Goal: Information Seeking & Learning: Learn about a topic

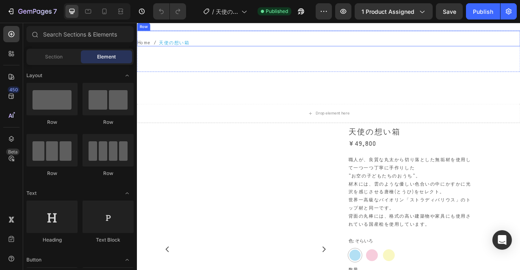
scroll to position [41, 0]
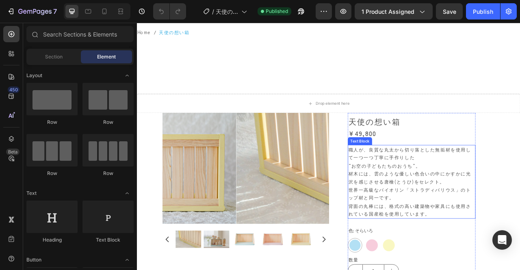
click at [508, 196] on p "職人が、良質な丸太から切り落とした無垢材を使用して一つ一つ丁寧に手作りした ”お空の子どもたちのおうち”。 材木には、雲のような優しい色合いの中にかすかに光沢…" at bounding box center [486, 225] width 161 height 92
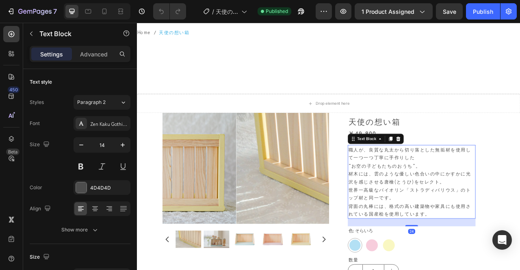
click at [505, 196] on p "職人が、良質な丸太から切り落とした無垢材を使用して一つ一つ丁寧に手作りした ”お空の子どもたちのおうち”。 材木には、雲のような優しい色合いの中にかすかに光沢…" at bounding box center [486, 225] width 161 height 92
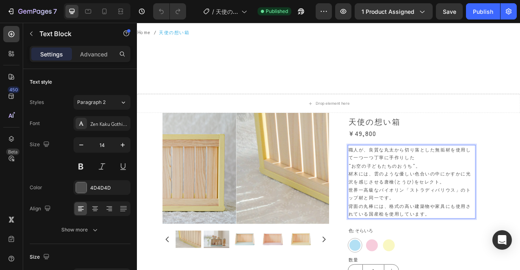
click at [406, 205] on p "職人が、良質な丸太から切り落とした無垢材を使用して一つ一つ丁寧に手作りした ”お空の子どもたちのおうち”。 材木には、雲のような優しい色合いの中にかすかに光沢…" at bounding box center [486, 225] width 161 height 92
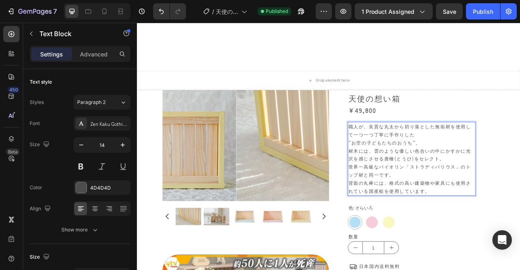
scroll to position [81, 0]
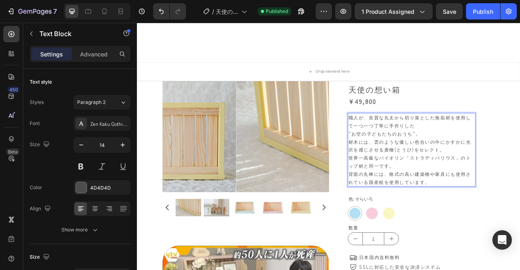
click at [427, 193] on p "”お空の子どもたちのおうち”。 材木には、雲のような優しい色合いの中にかすかに光沢を感じさせる唐檜(とうひ)をセレクト。 世界一高級なバイオリン「ストラディバ…" at bounding box center [486, 194] width 161 height 71
click at [409, 196] on p "”お空の子どもたちのおうち”。 材木には、雲のような優しい色合いの中にかすかに光沢を感じさせる唐檜(とうひ)をセレクト。 世界一高級なバイオリン「ストラディバ…" at bounding box center [486, 194] width 161 height 71
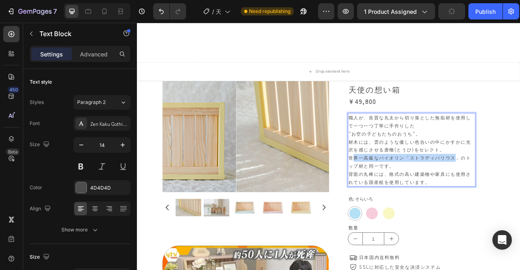
drag, startPoint x: 404, startPoint y: 196, endPoint x: 538, endPoint y: 195, distance: 134.1
click at [520, 195] on p "”お空の子どもたちのおうち”。 材木には、雲のような優しい色合いの中にかすかに光沢を感じさせる唐檜(とうひ)をセレクト。 世界一高級なバイオリン「ストラディバ…" at bounding box center [486, 194] width 161 height 71
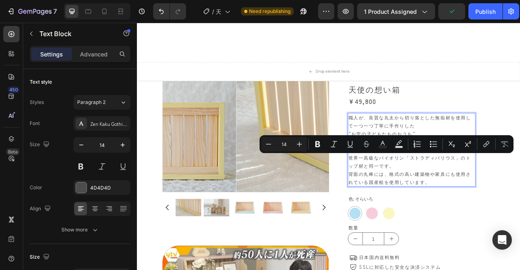
click at [442, 202] on p "”お空の子どもたちのおうち”。 材木には、雲のような優しい色合いの中にかすかに光沢を感じさせる唐檜(とうひ)をセレクト。 世界一高級なバイオリン「ストラディバ…" at bounding box center [486, 194] width 161 height 71
drag, startPoint x: 402, startPoint y: 196, endPoint x: 542, endPoint y: 195, distance: 140.2
click at [520, 195] on p "”お空の子どもたちのおうち”。 材木には、雲のような優しい色合いの中にかすかに光沢を感じさせる唐檜(とうひ)をセレクト。 世界一高級なバイオリン「ストラディバ…" at bounding box center [486, 194] width 161 height 71
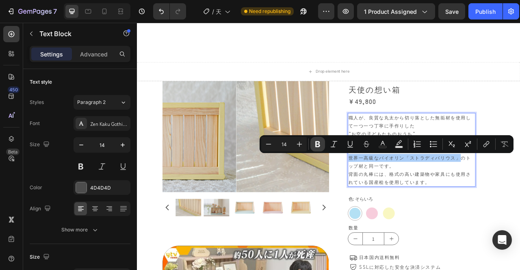
click at [316, 144] on icon "Editor contextual toolbar" at bounding box center [317, 144] width 5 height 6
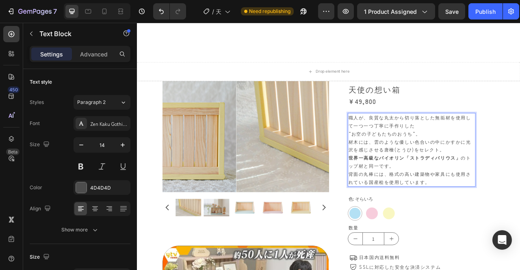
click at [475, 203] on p "”お空の子どもたちのおうち”。 材木には、雲のような優しい色合いの中にかすかに光沢を感じさせる唐檜(とうひ)をセレクト。 世界一高級なバイオリン「ストラディバ…" at bounding box center [486, 194] width 161 height 71
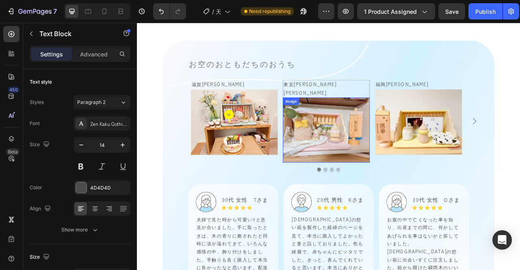
scroll to position [853, 0]
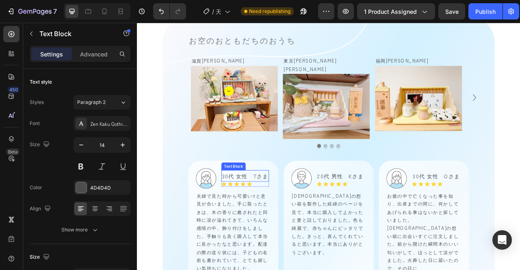
click at [256, 211] on p "30代 女性　Tさま" at bounding box center [274, 217] width 59 height 13
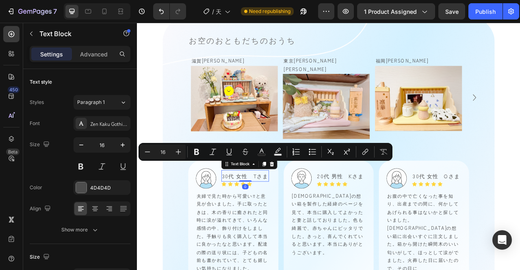
click at [271, 211] on p "30代 女性　Tさま" at bounding box center [274, 217] width 59 height 13
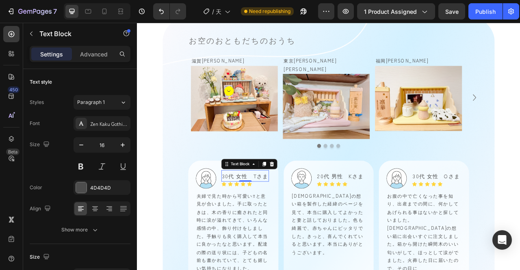
click at [286, 211] on p "30代 女性　Tさま" at bounding box center [274, 217] width 59 height 13
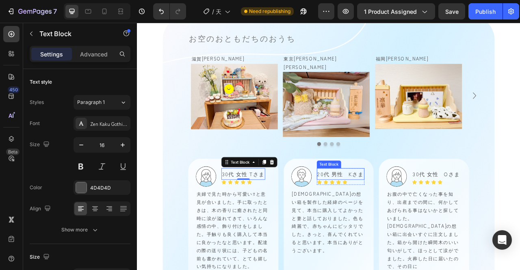
click at [404, 209] on p "20代 男性　Kさま" at bounding box center [395, 215] width 59 height 13
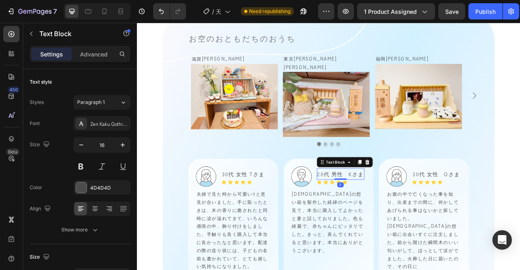
click at [404, 209] on p "20代 男性　Kさま" at bounding box center [395, 215] width 59 height 13
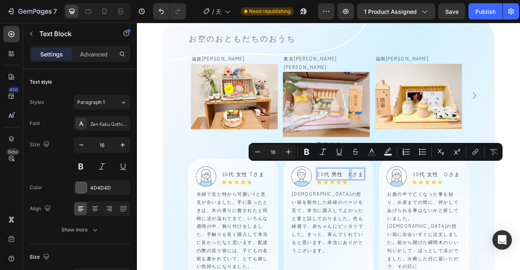
click at [402, 209] on p "20代 男性　Kさま" at bounding box center [395, 215] width 59 height 13
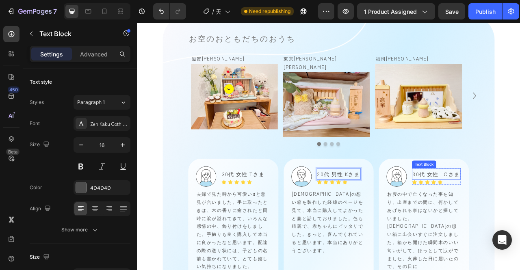
click at [518, 209] on p "30代 女性　Oさま" at bounding box center [517, 215] width 60 height 13
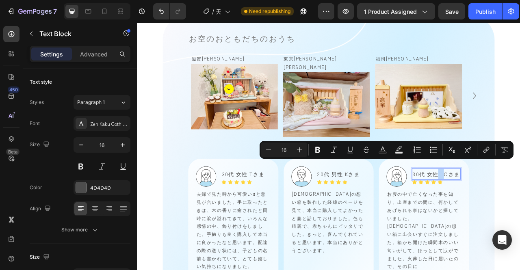
click at [520, 209] on p "30代 女性　Oさま" at bounding box center [517, 215] width 60 height 13
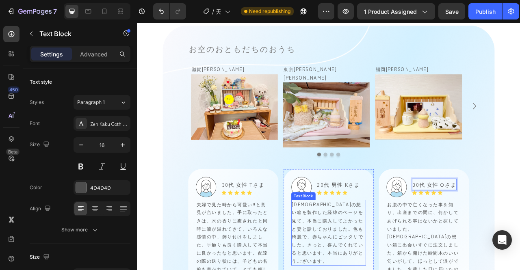
scroll to position [817, 0]
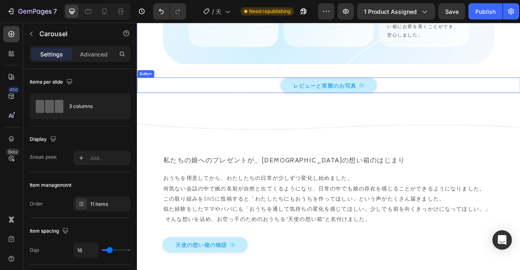
scroll to position [1183, 0]
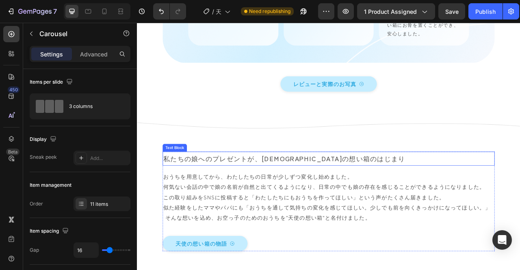
click at [396, 188] on p "私たちの娘へのプレゼントが、天使の想い箱のはじまり" at bounding box center [380, 196] width 421 height 16
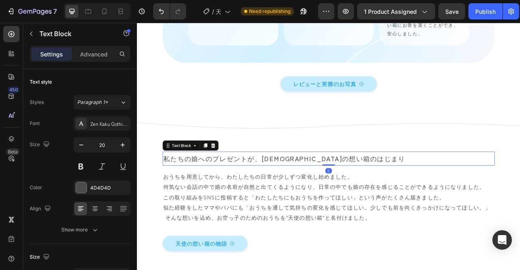
click at [399, 188] on p "私たちの娘へのプレゼントが、天使の想い箱のはじまり" at bounding box center [380, 196] width 421 height 16
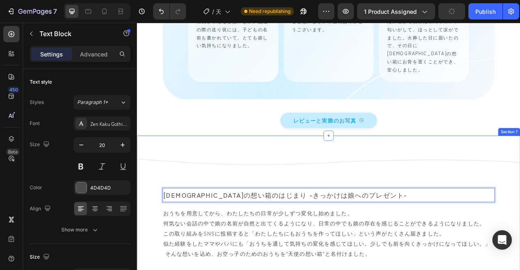
scroll to position [1142, 0]
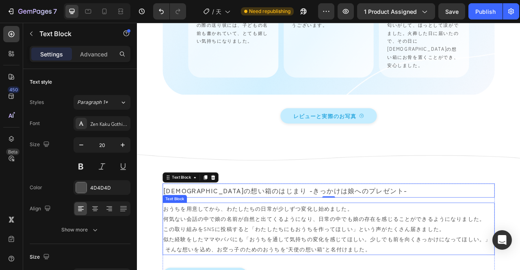
click at [186, 253] on p "おうちを用意してから、わたしたちの日常が少しずつ変化し始めました。 何気ない会話の中で娘の名前が自然と出てくるようになり、日常の中でも娘の存在を感じることがで…" at bounding box center [380, 272] width 421 height 39
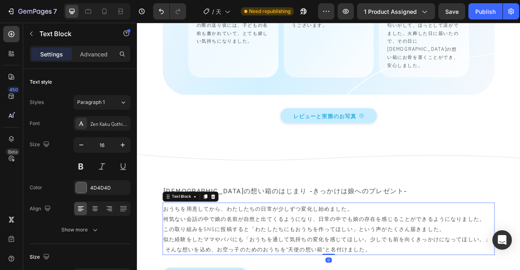
click at [180, 253] on p "おうちを用意してから、わたしたちの日常が少しずつ変化し始めました。 何気ない会話の中で娘の名前が自然と出てくるようになり、日常の中でも娘の存在を感じることがで…" at bounding box center [380, 272] width 421 height 39
click at [173, 253] on p "おうちを用意してから、わたしたちの日常が少しずつ変化し始めました。 何気ない会話の中で娘の名前が自然と出てくるようになり、日常の中でも娘の存在を感じることがで…" at bounding box center [380, 272] width 421 height 39
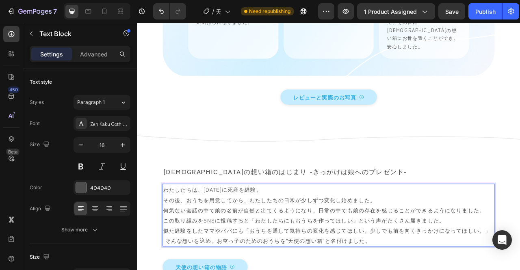
scroll to position [1183, 0]
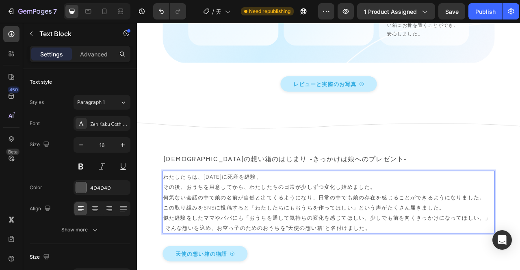
click at [411, 225] on p "その後、おうちを用意してから、わたしたちの日常が少しずつ変化し始めました。 何気ない会話の中で娘の名前が自然と出てくるようになり、日常の中でも娘の存在を感じる…" at bounding box center [380, 244] width 421 height 39
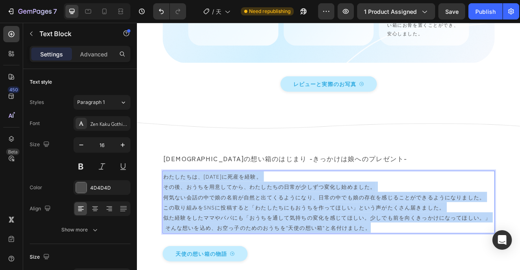
copy div "わたしたちは、2020年に死産を経験。 その後、おうちを用意してから、わたしたちの日常が少しずつ変化し始めました。 何気ない会話の中で娘の名前が自然と出てくる…"
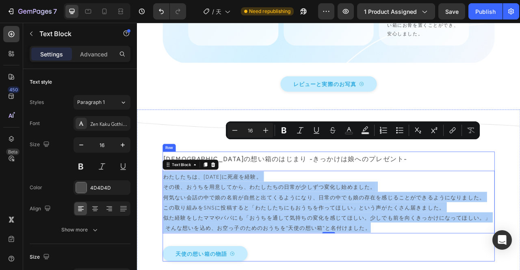
click at [267, 138] on div "Minus 16 Plus Bold Italic Underline Strikethrough Text Color Text Background Co…" at bounding box center [353, 130] width 254 height 18
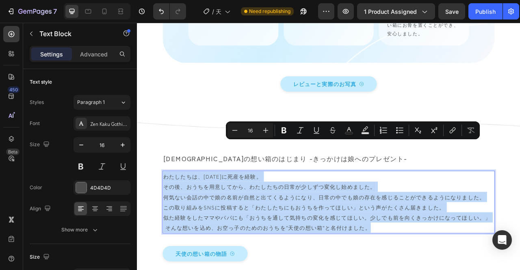
click at [282, 212] on p "わたしたちは、2020年に死産を経験。" at bounding box center [380, 218] width 421 height 13
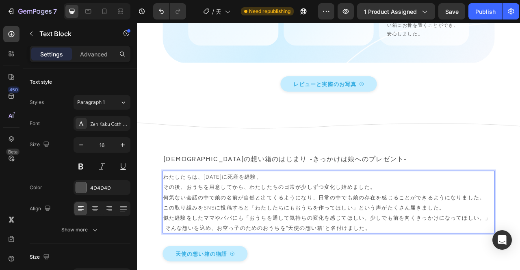
click at [290, 212] on p "わたしたちは、2020年に死産を経験。" at bounding box center [380, 218] width 421 height 13
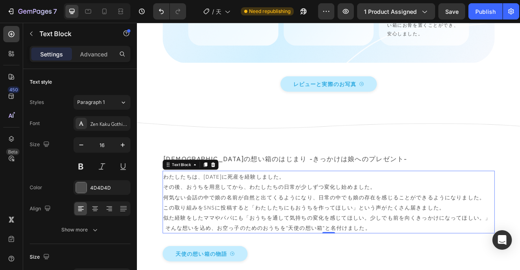
click at [195, 225] on p "その後、おうちを用意してから、わたしたちの日常が少しずつ変化し始めました。 何気ない会話の中で娘の名前が自然と出てくるようになり、日常の中でも娘の存在を感じる…" at bounding box center [380, 244] width 421 height 39
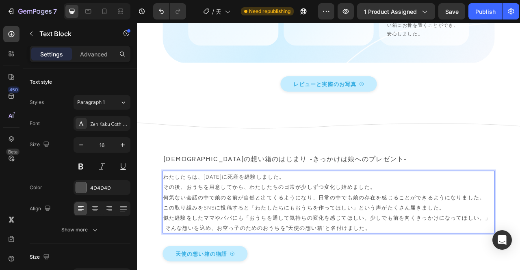
click at [197, 225] on p "その後、おうちを用意してから、わたしたちの日常が少しずつ変化し始めました。 何気ない会話の中で娘の名前が自然と出てくるようになり、日常の中でも娘の存在を感じる…" at bounding box center [380, 244] width 421 height 39
click at [520, 225] on p "その後、娘のためのおうちを用意してから、わたしたちの日常が少しずつ変化し始めました。 何気ない会話の中で娘の名前が自然と出てくるようになり、日常の中でも娘の存…" at bounding box center [380, 244] width 421 height 39
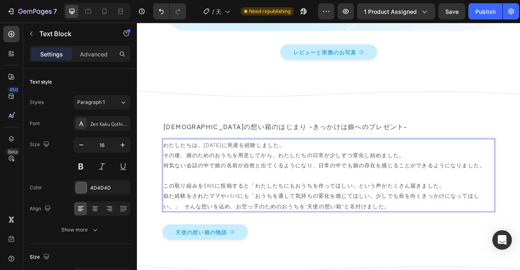
click at [350, 236] on p "似た経験をされたママやパパにも「おうちを通して気持ちの変化を感じてほしい。少しでも前を向くきっかけになってほしい。」 そんな想いを込め、お空っ子のためのおうち…" at bounding box center [380, 249] width 421 height 26
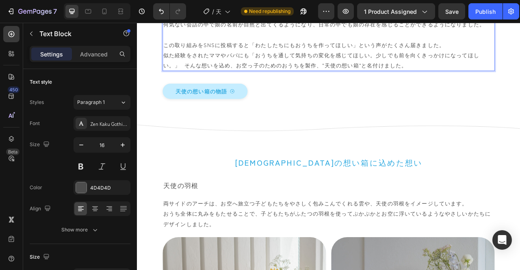
scroll to position [1386, 0]
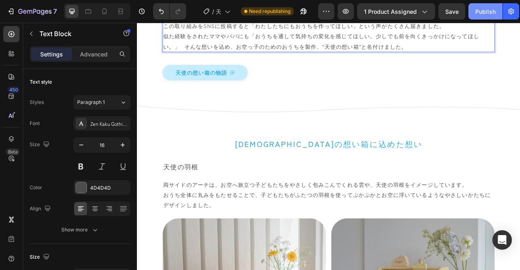
click at [481, 13] on div "Publish" at bounding box center [485, 11] width 20 height 9
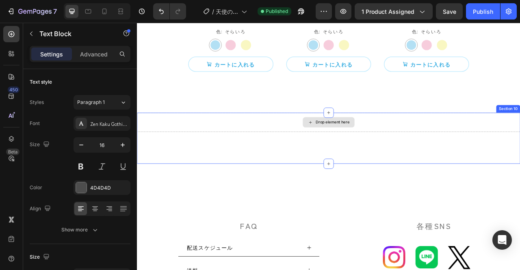
scroll to position [4555, 0]
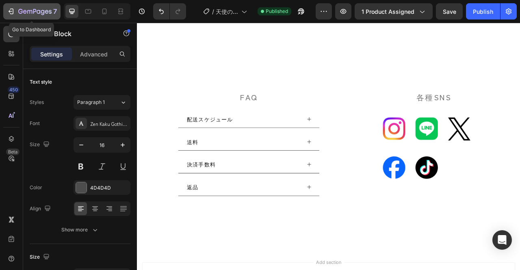
click at [45, 11] on icon "button" at bounding box center [47, 12] width 4 height 4
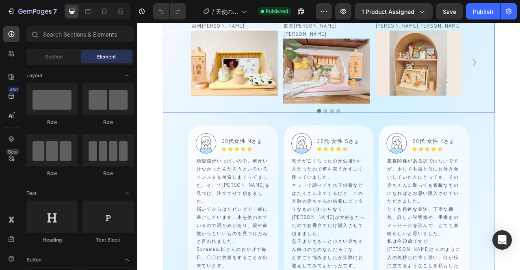
scroll to position [1178, 0]
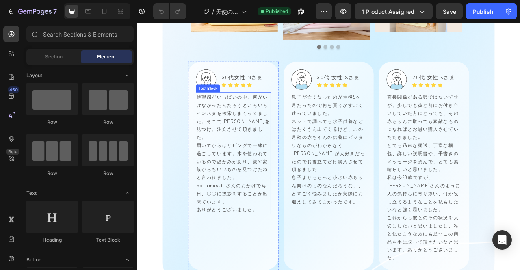
click at [251, 135] on span "検索しまくってました。そこでsoramusubiさんを見つけ、注文させて頂きました。" at bounding box center [258, 153] width 93 height 39
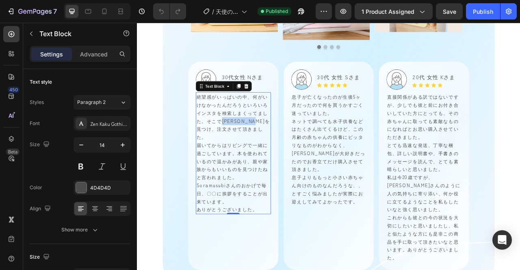
click at [251, 135] on span "検索しまくってました。そこでsoramusubiさんを見つけ、注文させて頂きました。" at bounding box center [258, 153] width 93 height 39
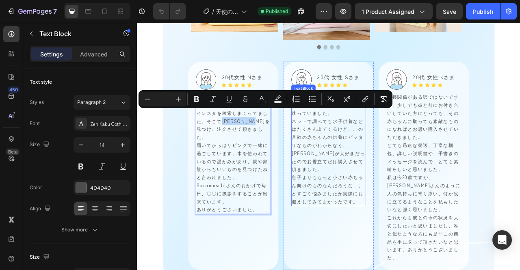
click at [353, 160] on span "この月齢の赤ちゃんの供養にピッタリなものがわからなく、ミルクが大好きだったのでお香立てだけ購入させて頂きました。" at bounding box center [380, 183] width 93 height 59
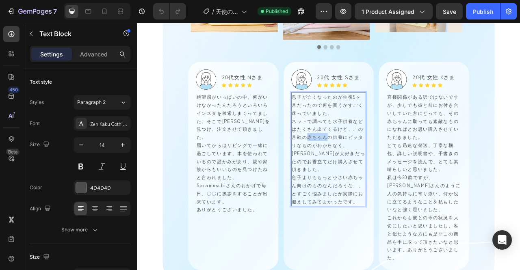
click at [353, 160] on span "この月齢の赤ちゃんの供養にピッタリなものがわからなく、ミルクが大好きだったのでお香立てだけ購入させて頂きました。" at bounding box center [380, 183] width 93 height 59
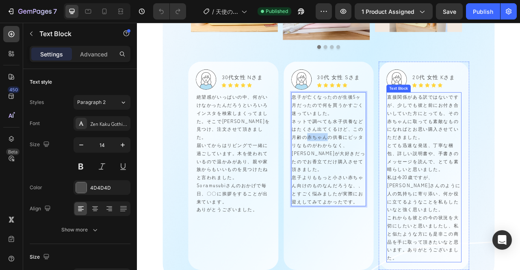
click at [456, 173] on p "とても迅速な発送、丁寧な梱包、詳しい説明書や、手書きのメッセージを読んで、とても素晴らしいと思いました。" at bounding box center [502, 193] width 94 height 41
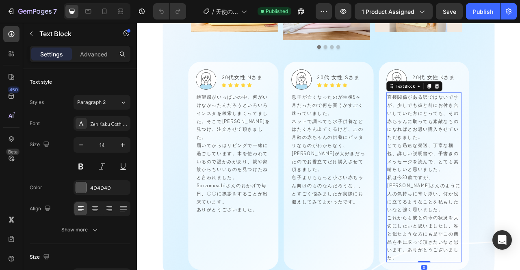
click at [456, 173] on p "とても迅速な発送、丁寧な梱包、詳しい説明書や、手書きのメッセージを読んで、とても素晴らしいと思いました。" at bounding box center [502, 193] width 94 height 41
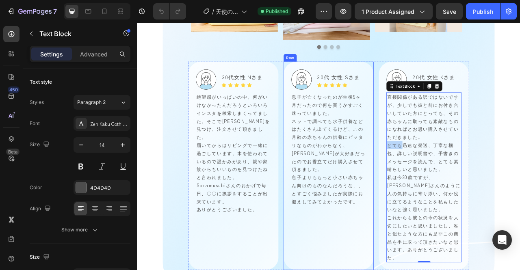
click at [360, 262] on div "Image 30代 女性 Sさま Text Block Icon Icon Icon Icon Icon Icon List Row Row 息子が亡くなった…" at bounding box center [380, 205] width 95 height 246
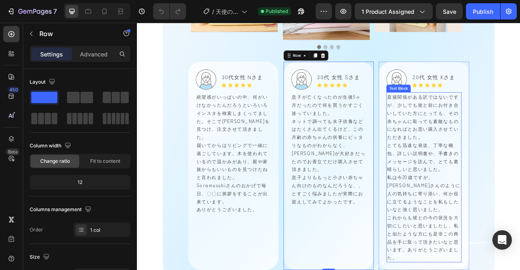
click at [506, 125] on p "直接関係がある訳ではないですが、少しでも彼と前にお付き合いしていた方にとっても、その赤ちゃんに取っても素敵なものになればとお思い購入させていただきました。" at bounding box center [502, 142] width 94 height 61
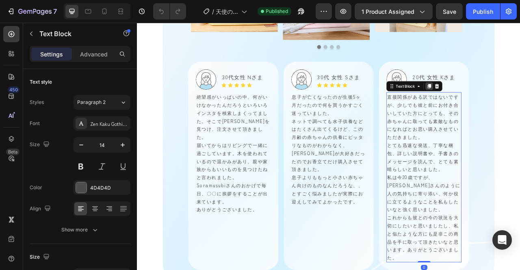
click at [505, 100] on icon at bounding box center [508, 103] width 6 height 6
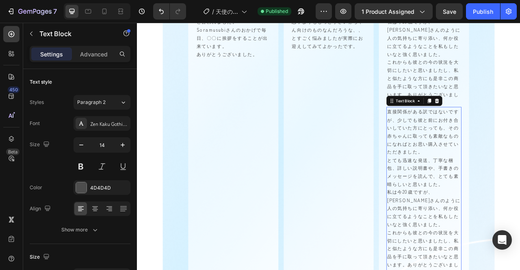
scroll to position [1363, 0]
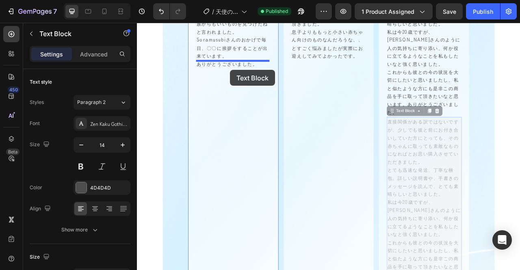
drag, startPoint x: 455, startPoint y: 126, endPoint x: 256, endPoint y: 83, distance: 204.1
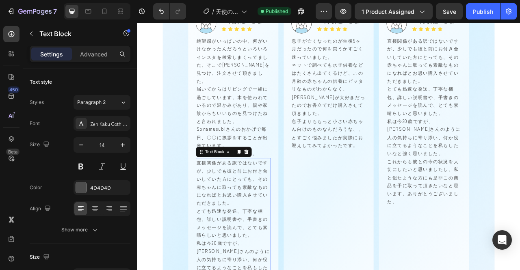
scroll to position [1241, 0]
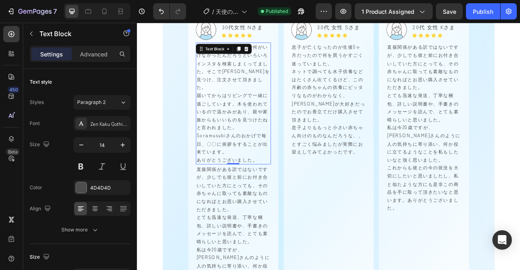
click at [256, 111] on span "届いてからはリビングで一緒に過ごしています。木を使われているので温かみがあり、親や家族からもいいものを見つけたねと言われました。" at bounding box center [257, 135] width 91 height 49
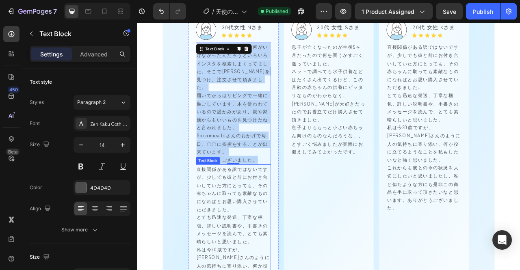
click at [251, 204] on p "直接関係がある訳ではないですが、少しでも彼と前にお付き合いしていた方にとっても、その赤ちゃんに取っても素敵なものになればとお思い購入させていただきました。" at bounding box center [259, 234] width 94 height 61
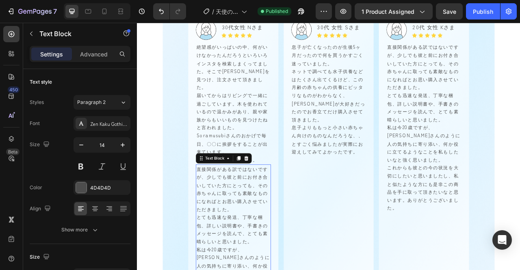
click at [251, 204] on p "直接関係がある訳ではないですが、少しでも彼と前にお付き合いしていた方にとっても、その赤ちゃんに取っても素敵なものになればとお思い購入させていただきました。" at bounding box center [259, 234] width 94 height 61
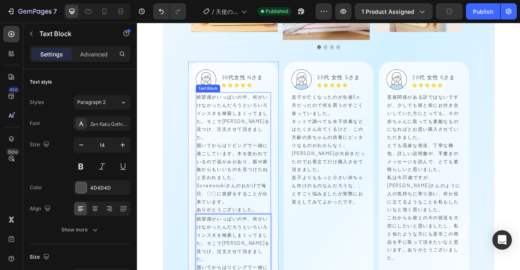
scroll to position [1176, 0]
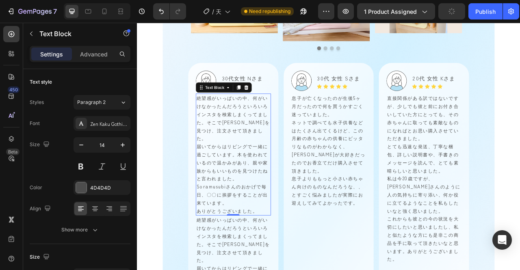
click at [254, 133] on p "絶望感がいっぱいの中、何がいけなかったんだろうといろいろインスタを 検索しまくってました。そこでsoramusubiさんを見つけ、注文させて頂きました。" at bounding box center [259, 144] width 94 height 61
click at [275, 102] on icon at bounding box center [276, 105] width 6 height 6
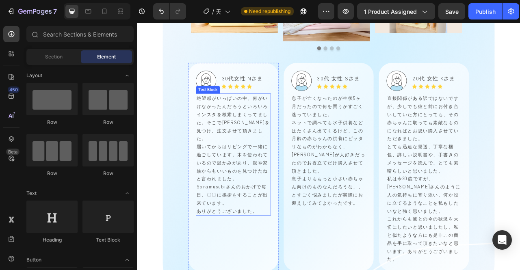
click at [260, 131] on p "絶望感がいっぱいの中、何がいけなかったんだろうといろいろインスタを検索しまくってました。そこでsoramusubiさんを見つけ、注文させて頂きました。" at bounding box center [259, 144] width 94 height 61
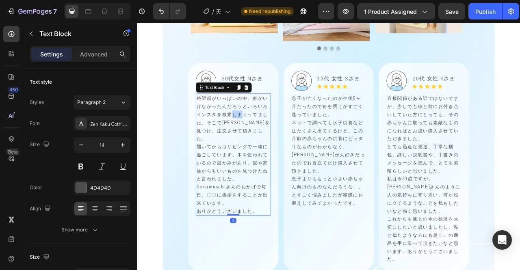
click at [260, 131] on p "絶望感がいっぱいの中、何がいけなかったんだろうといろいろインスタを検索しまくってました。そこでsoramusubiさんを見つけ、注文させて頂きました。" at bounding box center [259, 144] width 94 height 61
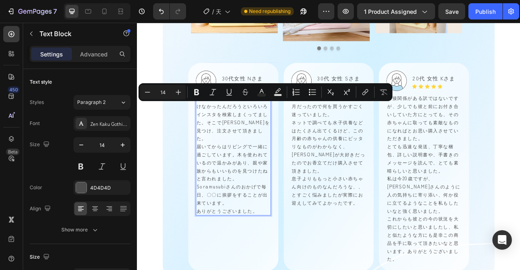
click at [226, 151] on p "絶望感がいっぱいの中、何がいけなかったんだろうといろいろインスタを検索しまくってました。そこでsoramusubiさんを見つけ、注文させて頂きました。" at bounding box center [259, 144] width 94 height 61
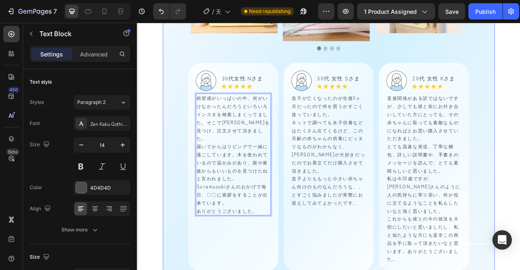
click at [193, 123] on div "お空のおともだちのお香立て Heading 福岡県　凛華ちゃん Text Block Image Row 東京都　真佑実ちゃん Text Block Imag…" at bounding box center [380, 124] width 422 height 429
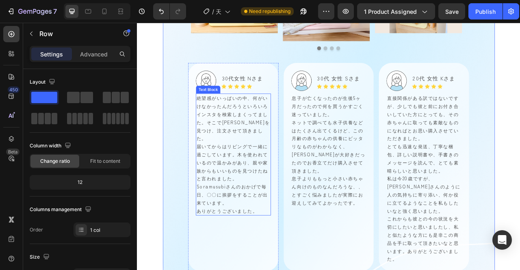
click at [234, 125] on p "絶望感がいっぱいの中、何がいけなかったんだろうといろいろインスタを検索しまくってました。そこでsoramusubiさんを見つけ、注文させて頂きました。" at bounding box center [259, 144] width 94 height 61
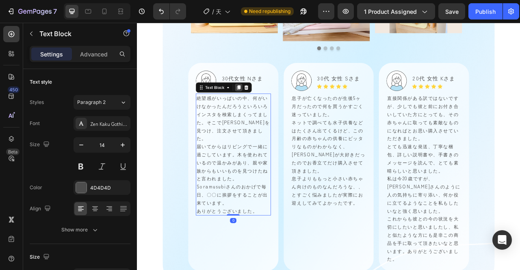
click at [265, 102] on icon at bounding box center [266, 105] width 4 height 6
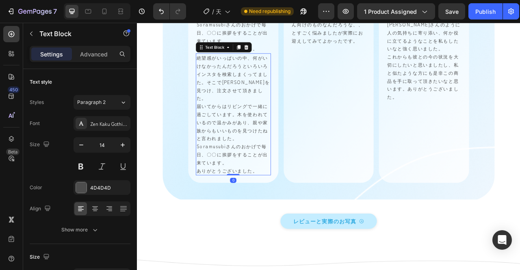
scroll to position [1342, 0]
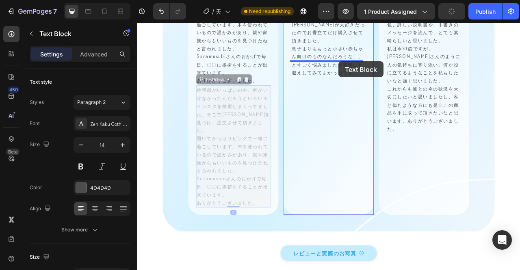
drag, startPoint x: 219, startPoint y: 85, endPoint x: 382, endPoint y: 74, distance: 163.7
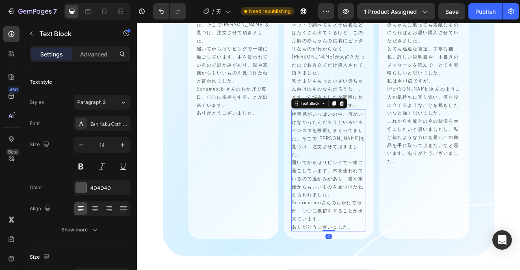
scroll to position [1261, 0]
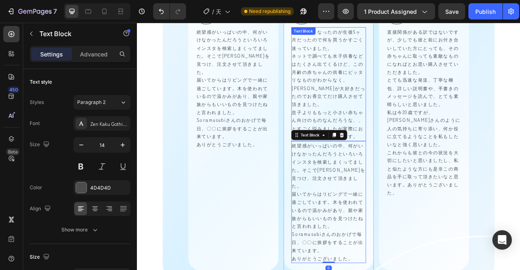
click at [370, 100] on p "ネットで調べても水子供養などはたくさん出てくるけど、 この月齢の赤ちゃんの供養にピッタリなものがわからなく、ミルクが大好きだったのでお香立てだけ購入させて頂き…" at bounding box center [381, 95] width 94 height 71
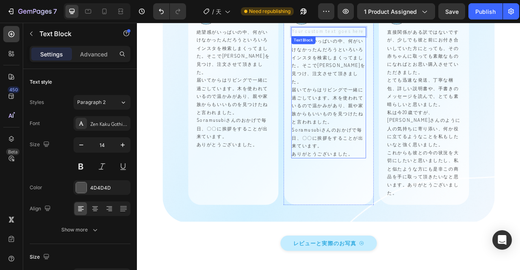
scroll to position [1180, 0]
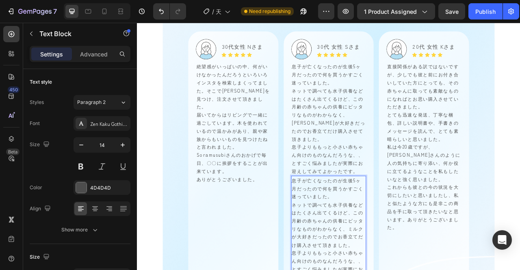
scroll to position [1176, 0]
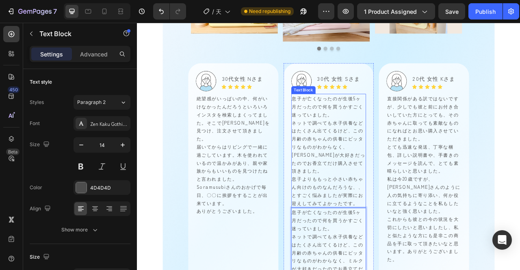
click at [380, 189] on span "この月齢の赤ちゃんの供養にピッタリなものがわからなく、ミルクが大好きだったのでお香立てだけ購入させて頂きました。" at bounding box center [380, 185] width 93 height 59
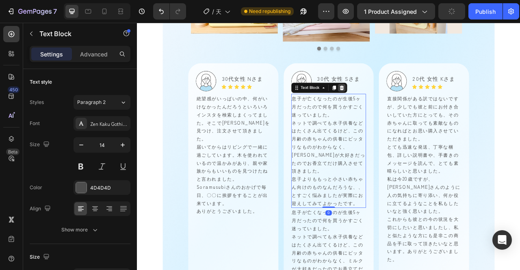
click at [394, 103] on icon at bounding box center [396, 106] width 5 height 6
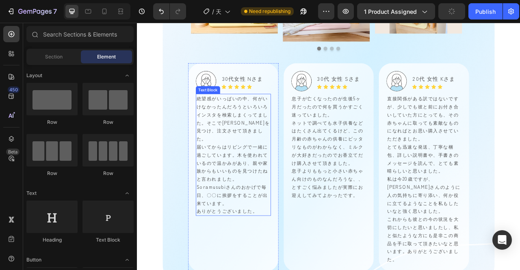
click at [264, 159] on p "絶望感がいっぱいの中、何がいけなかったんだろうといろいろインスタを検索しまくってました。そこでsoramusubiさんを見つけ、注文させて頂きました。" at bounding box center [259, 144] width 94 height 61
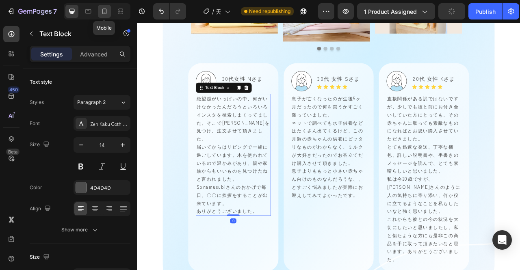
click at [101, 8] on icon at bounding box center [104, 11] width 8 height 8
type input "12"
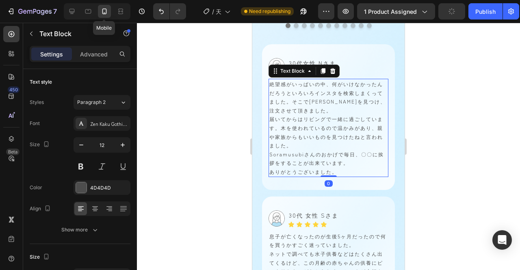
scroll to position [1198, 0]
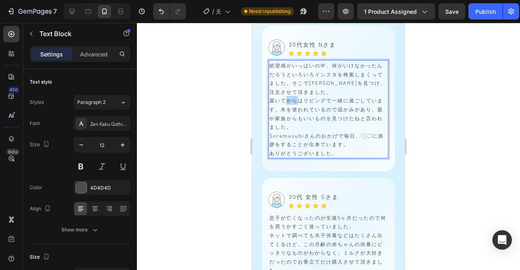
click at [292, 96] on p "届いてからはリビングで一緒に過ごしています。木を使われているので温かみがあり、親や家族からもいいものを見つけたねと言われました。" at bounding box center [328, 113] width 118 height 35
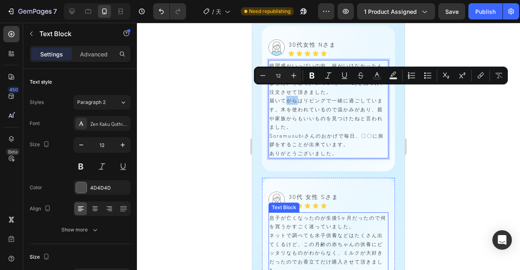
click at [316, 231] on p "ネットで調べても水子供養などはたくさん出てくるけど、この月齢の赤ちゃんの供養にピッタリなものがわからなく、ミルクが大好きだったのでお香立てだけ購入させて頂きま…" at bounding box center [328, 253] width 118 height 44
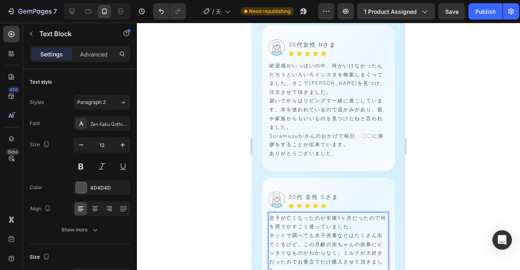
click at [309, 231] on p "ネットで調べても水子供養などはたくさん出てくるけど、この月齢の赤ちゃんの供養にピッタリなものがわからなく、ミルクが大好きだったのでお香立てだけ購入させて頂きま…" at bounding box center [328, 253] width 118 height 44
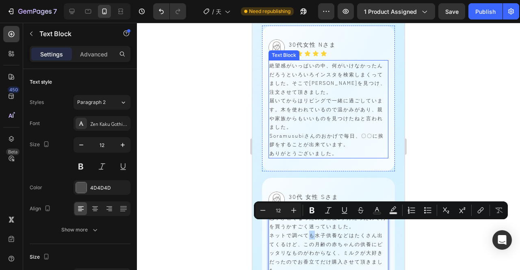
click at [300, 96] on p "届いてからはリビングで一緒に過ごしています。木を使われているので温かみがあり、親や家族からもいいものを見つけたねと言われました。" at bounding box center [328, 113] width 118 height 35
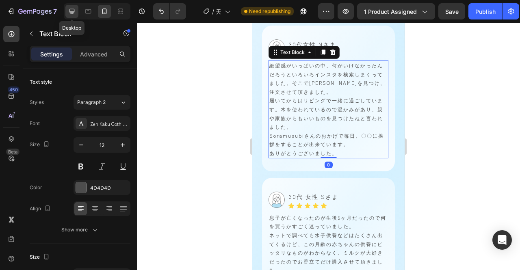
click at [73, 13] on icon at bounding box center [71, 11] width 5 height 5
type input "14"
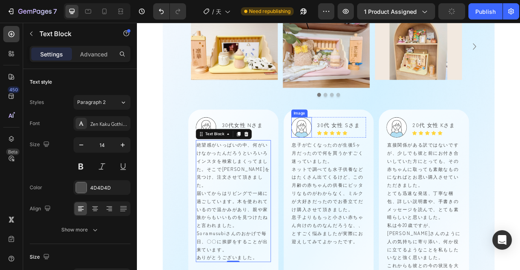
scroll to position [1106, 0]
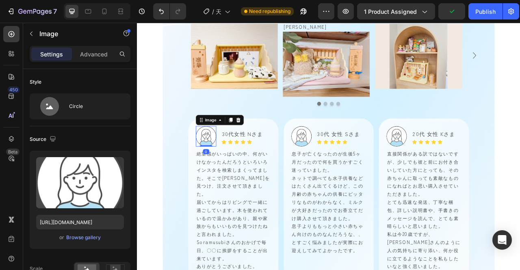
click at [227, 154] on img at bounding box center [225, 167] width 26 height 26
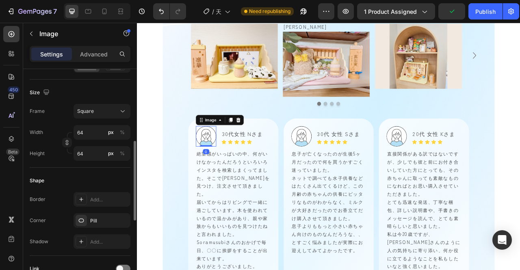
scroll to position [406, 0]
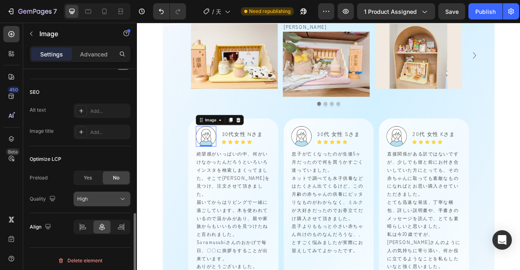
click at [114, 195] on div "High" at bounding box center [97, 198] width 41 height 7
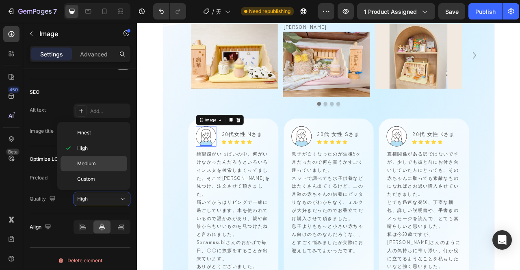
drag, startPoint x: 105, startPoint y: 166, endPoint x: 121, endPoint y: 160, distance: 16.8
click at [106, 166] on p "Medium" at bounding box center [100, 163] width 46 height 7
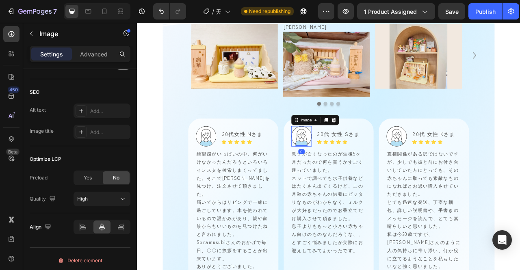
click at [341, 158] on img at bounding box center [346, 167] width 26 height 26
click at [89, 199] on div "High" at bounding box center [97, 198] width 41 height 7
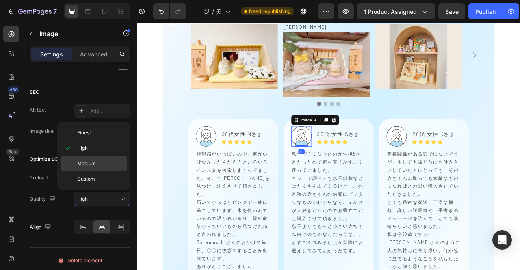
click at [97, 165] on p "Medium" at bounding box center [100, 163] width 46 height 7
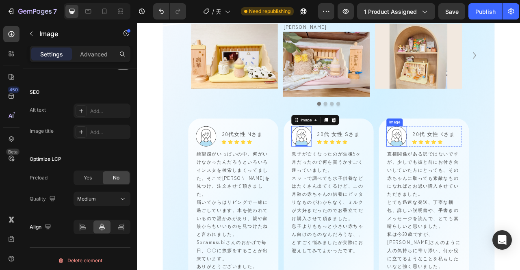
click at [458, 154] on img at bounding box center [467, 167] width 26 height 26
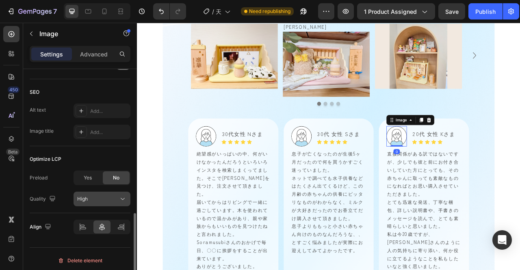
click at [102, 200] on div "High" at bounding box center [97, 198] width 41 height 7
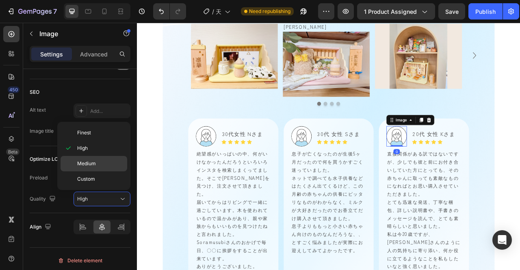
click at [95, 171] on div "Medium" at bounding box center [94, 178] width 67 height 15
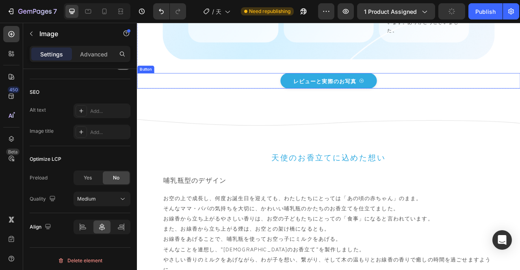
scroll to position [1512, 0]
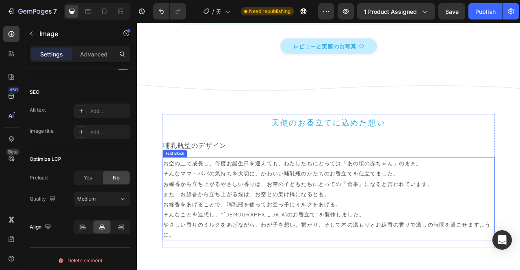
click at [228, 221] on p "お線香から立ち上がるやさしい香りは、お空の子どもたちにとっての「食事」になると言われています。" at bounding box center [380, 227] width 421 height 13
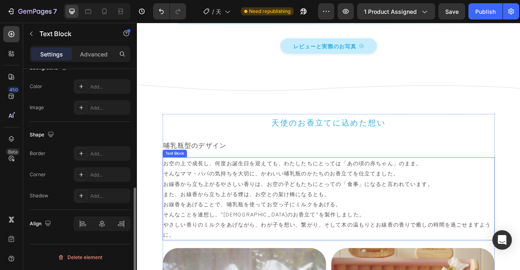
scroll to position [0, 0]
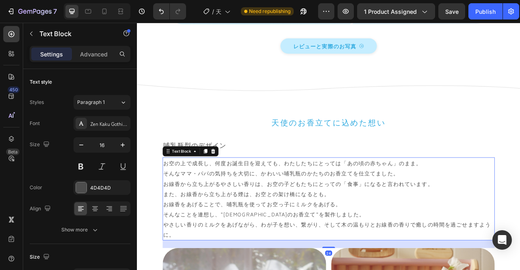
click at [228, 221] on p "お線香から立ち上がるやさしい香りは、お空の子どもたちにとっての「食事」になると言われています。" at bounding box center [380, 227] width 421 height 13
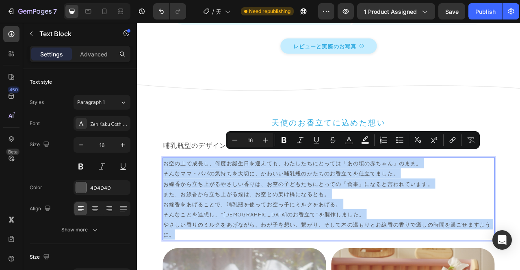
copy div "お空の上で成長し、何度お誕生日を迎えても、わたしたちにとっては「あの頃の赤ちゃん」のまま。 そんなママ・パパの気持ちを大切に、かわいい哺乳瓶のかたちのお香立て…"
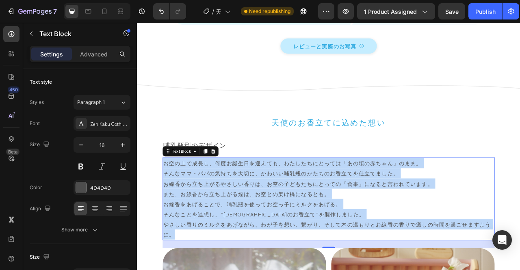
click at [355, 208] on p "そんなママ・パパの気持ちを大切に、かわいい哺乳瓶のかたちのお香立てを仕立てました。" at bounding box center [380, 214] width 421 height 13
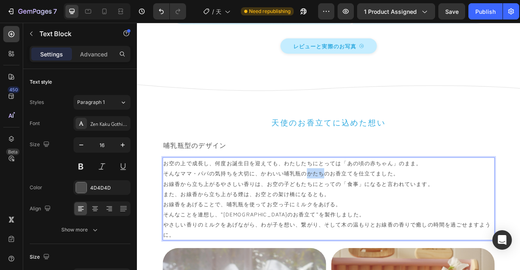
click at [354, 208] on p "そんなママ・パパの気持ちを大切に、かわいい哺乳瓶のかたちのお香立てを仕立てました。" at bounding box center [380, 214] width 421 height 13
click at [313, 221] on p "お線香から立ち上がるやさしい香りは、お空の子どもたちにとっての「食事」になると言われています。" at bounding box center [380, 227] width 421 height 13
click at [401, 195] on p "お空の上で成長し、何度お誕生日を迎えても、わたしたちにとっては「あの頃の赤ちゃん」のまま。" at bounding box center [380, 201] width 421 height 13
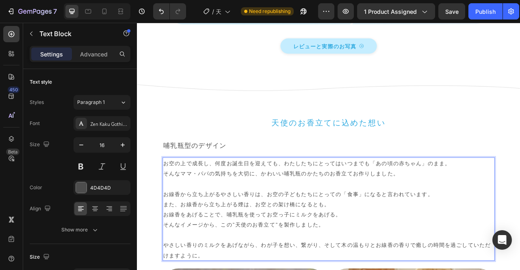
click at [242, 234] on p "お線香から立ち上がるやさしい香りは、お空の子どもたちにとっての「食事」になると言われています。" at bounding box center [380, 240] width 421 height 13
click at [234, 234] on p "お線香から立ち上がるやさしい香りは、お空の子どもたちにとっての「食事」になると言われています。" at bounding box center [380, 240] width 421 height 13
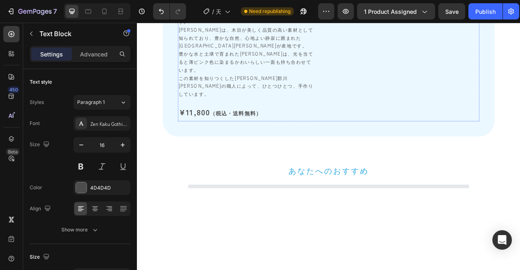
scroll to position [3503, 0]
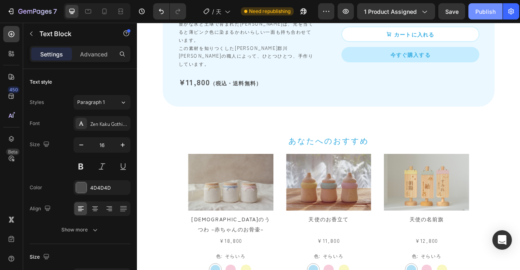
click at [477, 11] on div "Publish" at bounding box center [485, 11] width 20 height 9
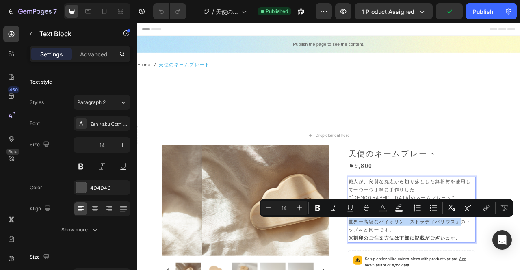
drag, startPoint x: 403, startPoint y: 274, endPoint x: 542, endPoint y: 279, distance: 139.0
click at [316, 208] on icon "Editor contextual toolbar" at bounding box center [317, 208] width 5 height 6
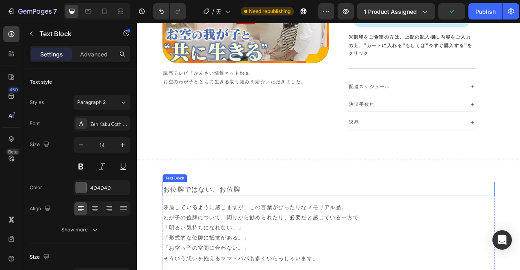
scroll to position [487, 0]
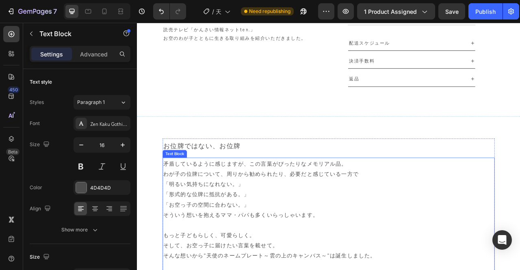
click at [286, 266] on p "そういう想いを抱えるママ・パパも多くいらっしゃいます。" at bounding box center [380, 266] width 421 height 13
click at [285, 268] on p "そういう想いを抱えるママ・パパも多くいらっしゃいます。" at bounding box center [380, 266] width 421 height 13
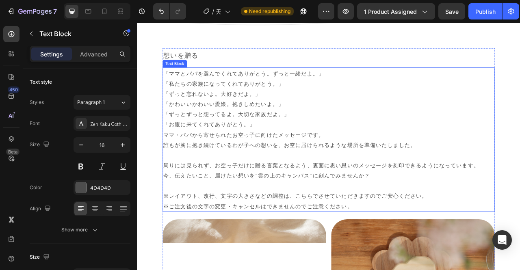
scroll to position [863, 0]
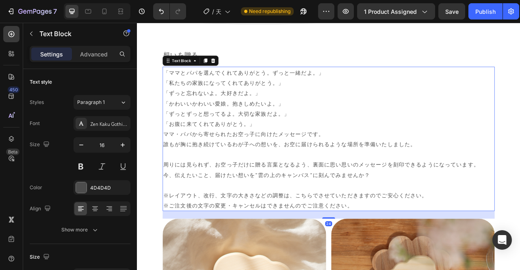
click at [232, 138] on p "「ずっとずっと想ってるよ。大切な家族だよ。」" at bounding box center [380, 138] width 421 height 13
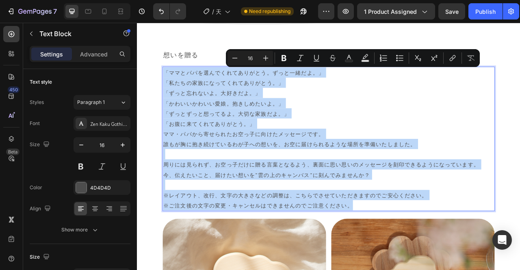
copy div "「loremipsumdolorsi。ametcon。」 「adipiscingelitsedd。」 「eiusmodt。incid。」 「utlaboree…"
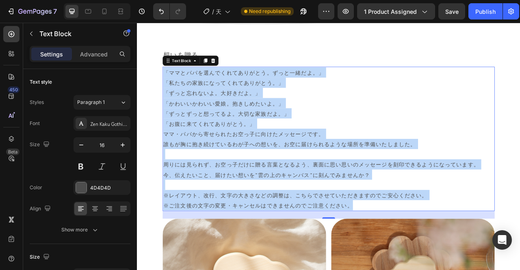
click at [280, 157] on p "「お腹に来てくれてありがとう。」" at bounding box center [380, 151] width 421 height 13
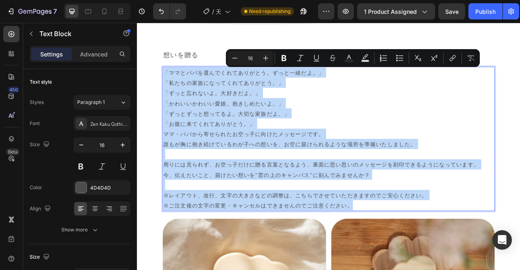
click at [176, 163] on p "ママ・パパから寄せられたお空っ子に向けたメッセージです。" at bounding box center [380, 164] width 421 height 13
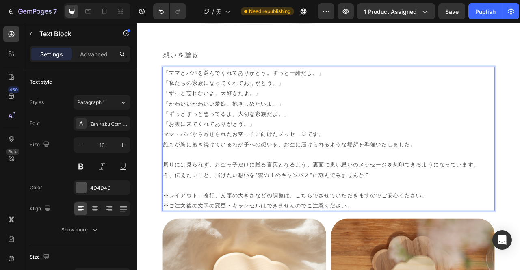
click at [173, 167] on p "ママ・パパから寄せられたお空っ子に向けたメッセージです。" at bounding box center [380, 164] width 421 height 13
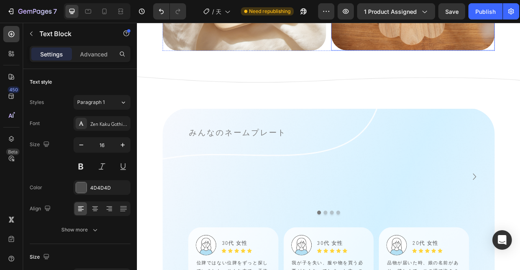
scroll to position [1351, 0]
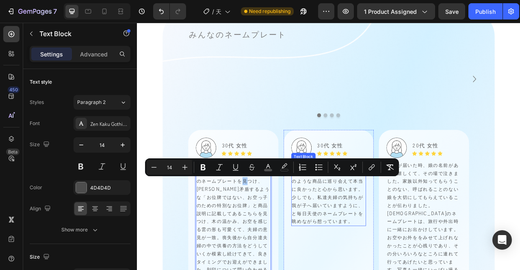
click at [357, 244] on span "我が子を失い、服や物を買う必要がなくなってしまった中、このような商品に巡り会えて本当に良かったと心から思います。少しでも、私達夫婦の気持ちが我が子へ届いていま…" at bounding box center [379, 240] width 91 height 80
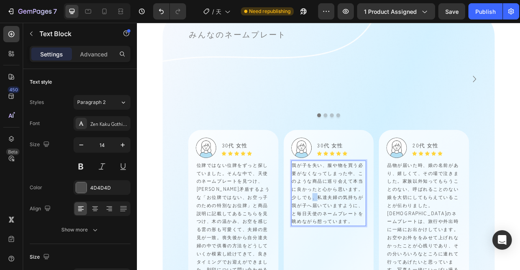
click at [357, 244] on span "我が子を失い、服や物を買う必要がなくなってしまった中、このような商品に巡り会えて本当に良かったと心から思います。少しでも、私達夫婦の気持ちが我が子へ届いていま…" at bounding box center [379, 240] width 91 height 80
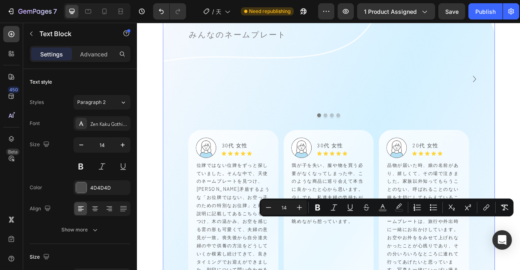
click at [190, 180] on div "みんなのネームプレート Heading Image Row Image Row Image Row Row Image Row Row Image Row R…" at bounding box center [380, 236] width 422 height 418
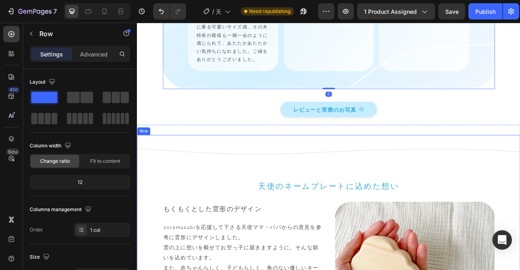
scroll to position [1757, 0]
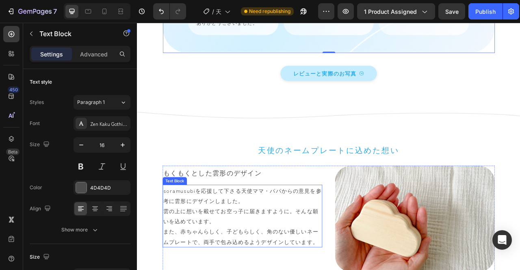
click at [175, 262] on p "雲の上に想いを載せてお空っ子に届きますように。そんな願いを込めています。" at bounding box center [270, 269] width 201 height 26
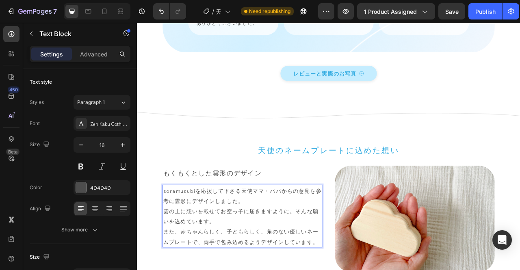
click at [173, 260] on p "雲の上に想いを載せてお空っ子に届きますように。そんな願いを込めています。" at bounding box center [270, 269] width 201 height 26
click at [246, 246] on p "soramusubiを応援して下さる天使ママ・パパからの意見を参考に雲形にデザインしました。" at bounding box center [270, 243] width 201 height 26
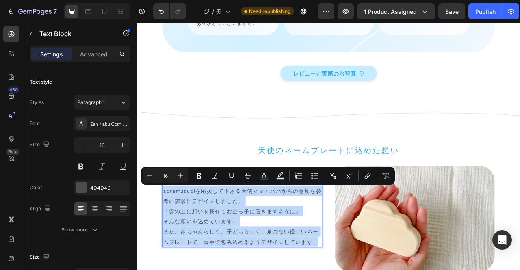
copy div "soramusubiを応援して下さる天使ママ・パパからの意見を参考に雲形にデザインしました。 「雲の上に想いを載せてお空っ子に届きますように」 そんな願いを込…"
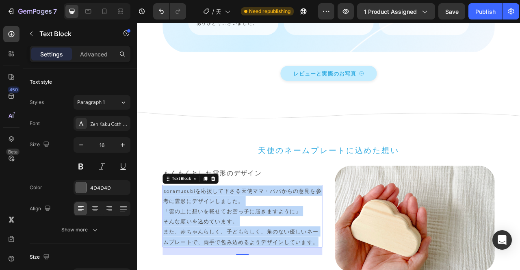
drag, startPoint x: 231, startPoint y: 249, endPoint x: 234, endPoint y: 244, distance: 5.3
click at [231, 249] on p "soramusubiを応援して下さる天使ママ・パパからの意見を参考に雲形にデザインしました。" at bounding box center [270, 243] width 201 height 26
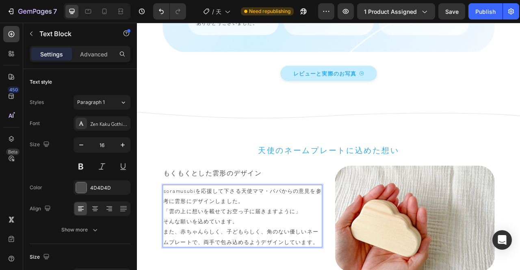
click at [246, 238] on p "soramusubiを応援して下さる天使ママ・パパからの意見を参考に雲形にデザインしました。" at bounding box center [270, 243] width 201 height 26
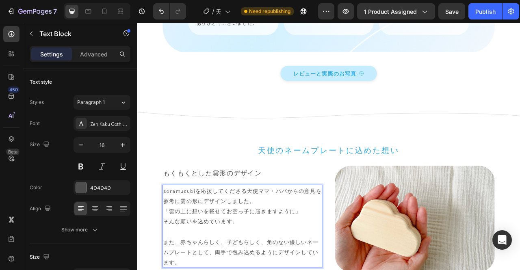
click at [350, 238] on p "soramusubiを応援してくださる天使ママ・パパからの意見を参考に雲の形にデザインしました。" at bounding box center [270, 243] width 201 height 26
click at [249, 262] on p "「雲の上に想いを載せてお空っ子に届きますように」" at bounding box center [270, 262] width 201 height 13
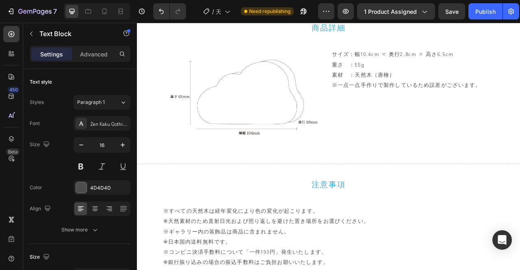
scroll to position [3301, 0]
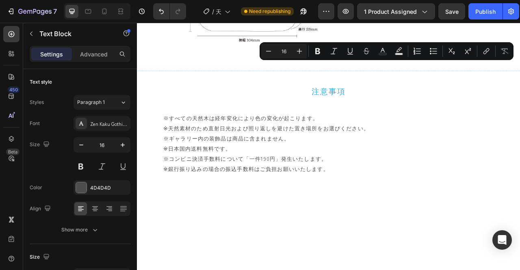
drag, startPoint x: 384, startPoint y: 76, endPoint x: 427, endPoint y: 93, distance: 46.6
copy div "サイズ：幅10.4cm × 奥行2.8cm × 高さ6.5cm 重さ　：55g"
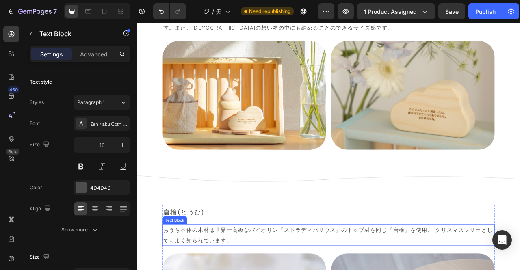
scroll to position [2041, 0]
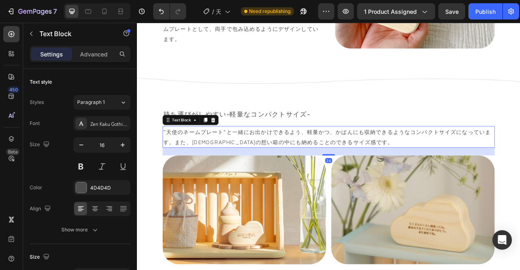
click at [429, 179] on p "”天使のネームプレート”と一緒にお出かけできるよう、軽量かつ、かばんにも収納できるようなコンパクトサイズになっています。また、天使の想い箱の中にも納めることの…" at bounding box center [380, 168] width 421 height 26
drag, startPoint x: 399, startPoint y: 169, endPoint x: 417, endPoint y: 169, distance: 17.9
click at [403, 169] on p "”天使のネームプレート”と一緒にお出かけできるよう、軽量かつ、かばんにも収納できるようなコンパクトサイズになっています。また、天使の想い箱の中にも納めることの…" at bounding box center [380, 168] width 421 height 26
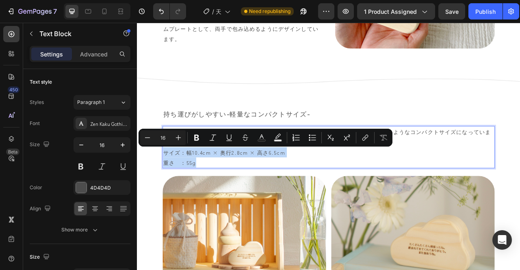
copy div "サイズ：幅10.4cm × 奥行2.8cm × 高さ6.5cm 重さ　：55g"
click at [225, 193] on p "サイズ：幅10.4cm × 奥行2.8cm × 高さ6.5cm" at bounding box center [380, 187] width 421 height 13
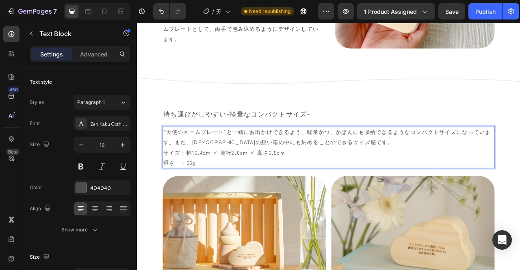
click at [225, 200] on p "重さ　：55g" at bounding box center [380, 200] width 421 height 13
click at [345, 186] on p "サイズ：幅10.4cm × 奥行2.8cm × 高さ6.5cm" at bounding box center [380, 187] width 421 height 13
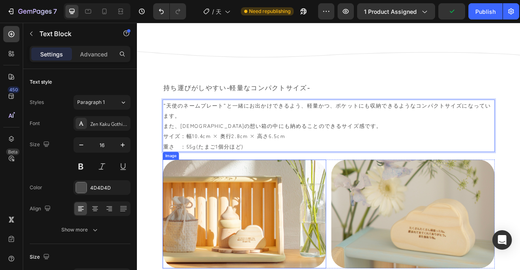
scroll to position [2085, 0]
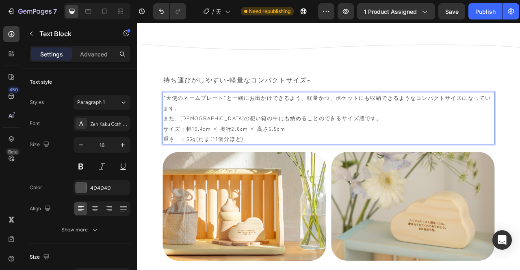
drag, startPoint x: 404, startPoint y: 119, endPoint x: 397, endPoint y: 119, distance: 6.9
click at [403, 119] on p "”天使のネームプレート”と一緒にお出かけできるよう、軽量かつ、ポケットにも収納できるようなコンパクトサイズになっています。" at bounding box center [380, 125] width 421 height 26
click at [390, 119] on p "”天使のネームプレート”と一緒にお出かけできるよう、軽量かつ、ポケットにも収納できるようなコンパクトサイズになっています。" at bounding box center [380, 125] width 421 height 26
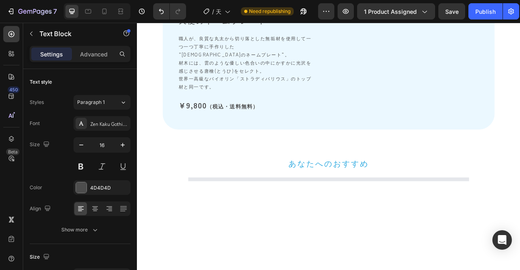
scroll to position [3669, 0]
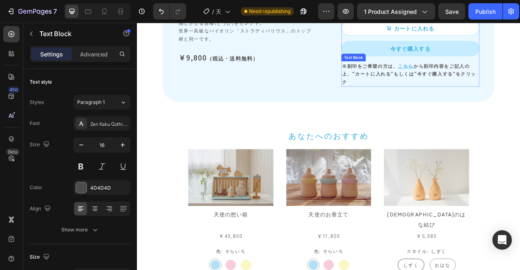
click at [449, 104] on p "※刻印をご希望の方は、 こちら から刻印内容をご記入の上、”カートに入れる”もしくは” 今すぐ購入する”をクリック" at bounding box center [485, 88] width 174 height 31
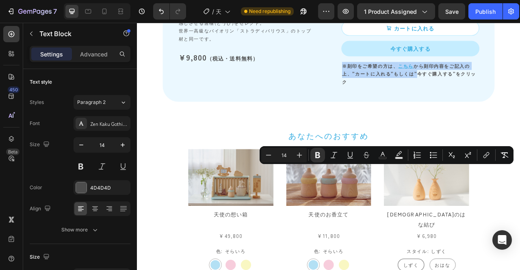
copy p "※刻印をご希望の方は、 こちら から刻印内容をご記入の上、”カートに入れる”もしくは”"
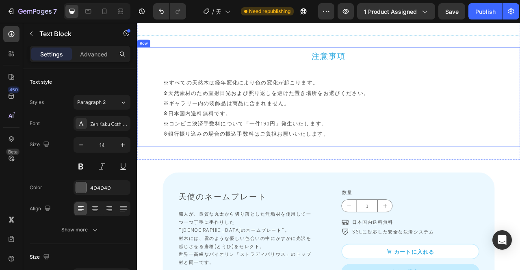
type input "16"
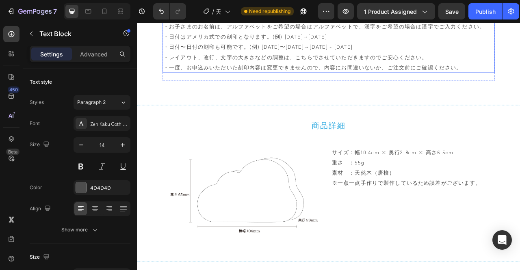
scroll to position [3100, 0]
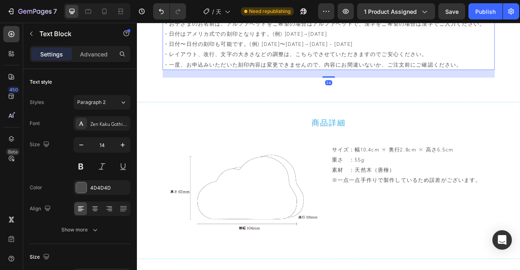
click at [432, 17] on p at bounding box center [380, 10] width 421 height 13
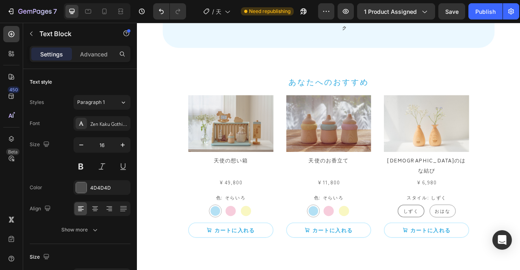
scroll to position [3870, 0]
click at [494, 12] on div "Publish" at bounding box center [485, 11] width 20 height 9
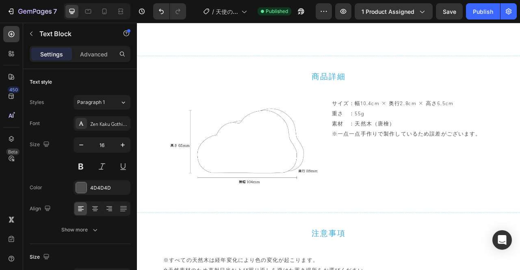
scroll to position [3251, 0]
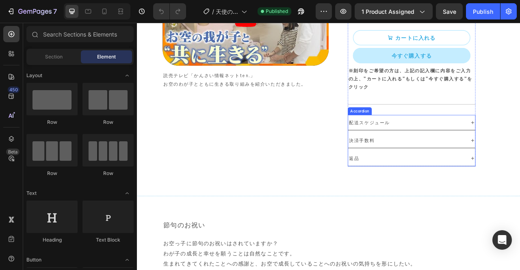
scroll to position [487, 0]
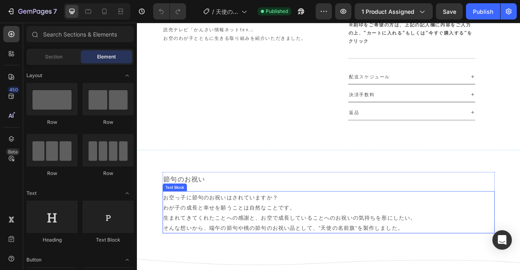
click at [243, 238] on p "お空っ子に節句のお祝いはされていますか？" at bounding box center [380, 244] width 421 height 13
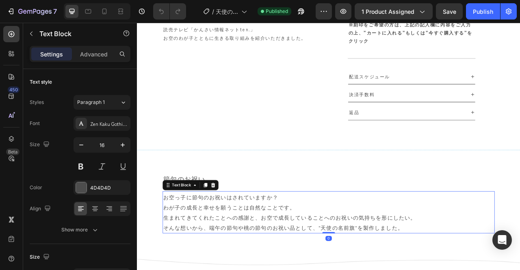
click at [243, 238] on p "お空っ子に節句のお祝いはされていますか？" at bounding box center [380, 244] width 421 height 13
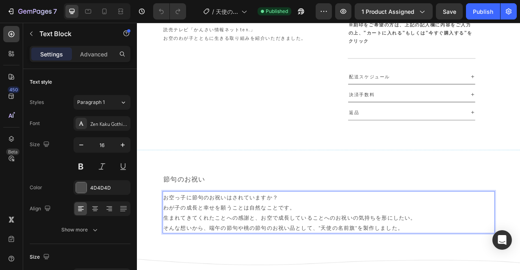
click at [253, 251] on p "わが子の成長と幸せを願うことは自然なことです。 生まれてきてくれたことへの感謝と、お空で成長していることへのお祝いの気持ちを形にしたい。" at bounding box center [380, 264] width 421 height 26
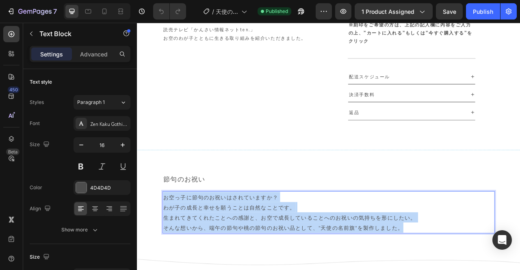
copy div "お空っ子に節句のお祝いはされていますか？ わが子の成長と幸せを願うことは自然なことです。 生まれてきてくれたことへの感謝と、お空で成長していることへのお祝いの…"
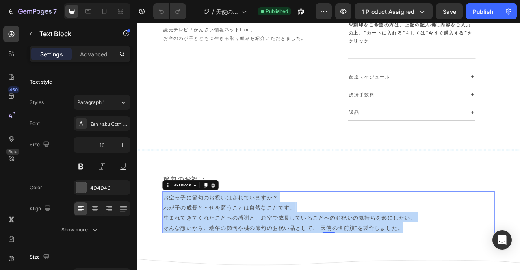
click at [249, 251] on p "わが子の成長と幸せを願うことは自然なことです。 生まれてきてくれたことへの感謝と、お空で成長していることへのお祝いの気持ちを形にしたい。" at bounding box center [380, 264] width 421 height 26
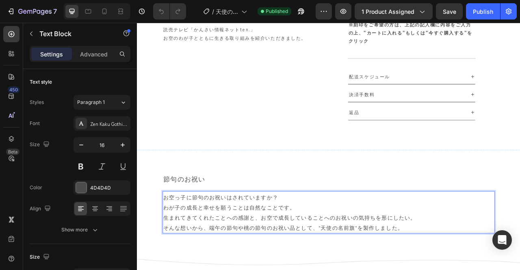
click at [259, 238] on p "お空っ子に節句のお祝いはされていますか？" at bounding box center [380, 244] width 421 height 13
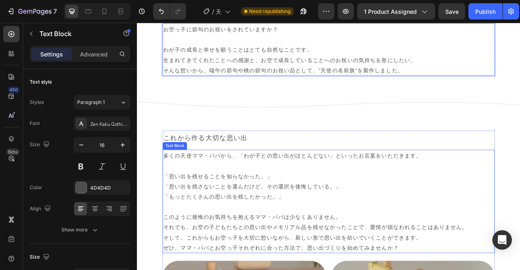
scroll to position [691, 0]
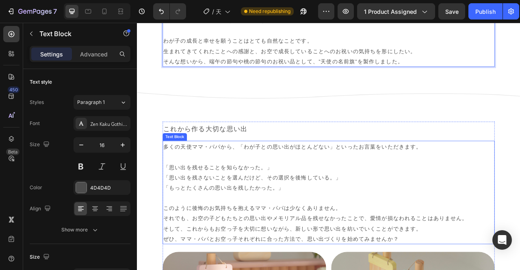
click at [429, 227] on p "「思い出を残せることを知らなかった。」 「思い出を残さないことを選んだけど、その選択を後悔している。」 「もっとたくさんの思い出を残したかった。」" at bounding box center [380, 219] width 421 height 39
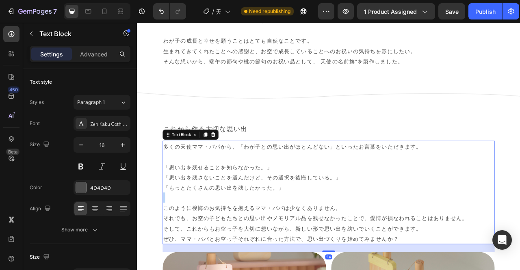
click at [429, 227] on p "「思い出を残せることを知らなかった。」 「思い出を残さないことを選んだけど、その選択を後悔している。」 「もっとたくさんの思い出を残したかった。」" at bounding box center [380, 219] width 421 height 39
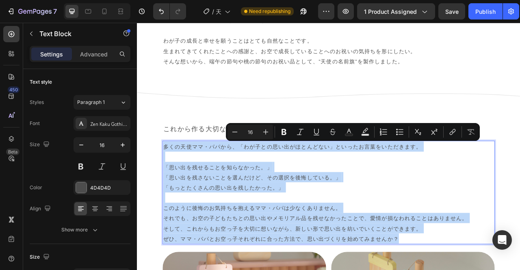
copy div "多くの天使ママ・パパから、「わが子との思い出がほとんどない」といったお言葉をいただきます。 「思い出を残せることを知らなかった。」 「思い出を残さないことを選…"
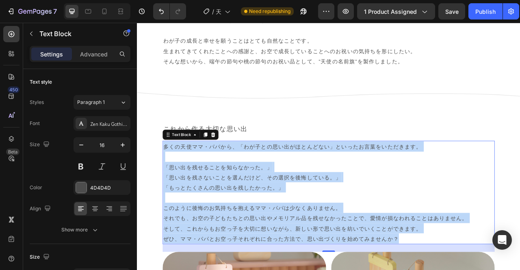
click at [392, 183] on p "多くの天使ママ・パパから、「わが子との思い出がほとんどない」といったお言葉をいただきます。" at bounding box center [380, 180] width 421 height 13
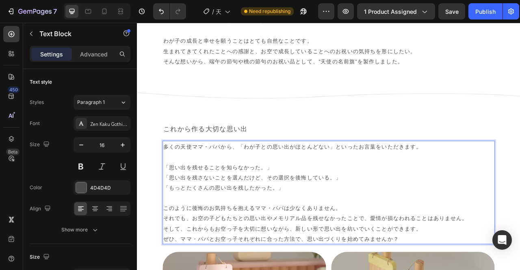
click at [404, 185] on p "多くの天使ママ・パパから、「わが子との思い出がほとんどない」といったお言葉をいただきます。" at bounding box center [380, 180] width 421 height 13
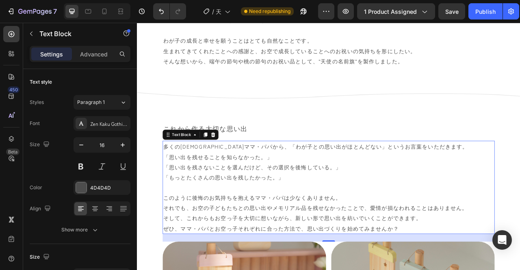
click at [184, 236] on p "Rich Text Editor. Editing area: main" at bounding box center [380, 232] width 421 height 13
click at [431, 184] on p "多くの天使ママ・パパから、「わが子との思い出がほとんどない」というお言葉をいただきます。" at bounding box center [380, 180] width 421 height 13
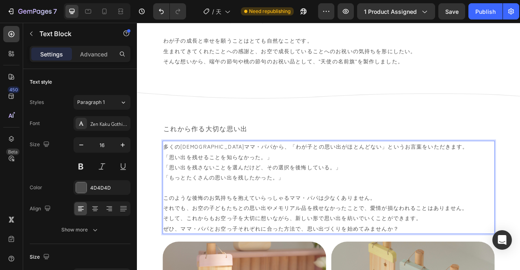
click at [420, 182] on p "多くの天使ママ・パパから、「わが子との思い出がほとんどない」というお言葉をいただきます。" at bounding box center [380, 180] width 421 height 13
click at [214, 260] on p "それでも、お空の子どもたちとの思い出やメモリアル品を残せなかったことで、愛情が損なわれることはありません。" at bounding box center [380, 258] width 421 height 13
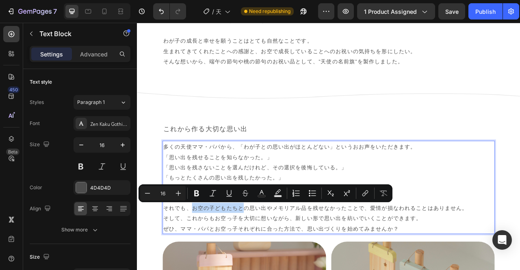
drag, startPoint x: 208, startPoint y: 259, endPoint x: 275, endPoint y: 256, distance: 67.5
click at [275, 256] on p "それでも、お空の子どもたちとの思い出やメモリアル品を残せなかったことで、愛情が損なわれることはありません。" at bounding box center [380, 258] width 421 height 13
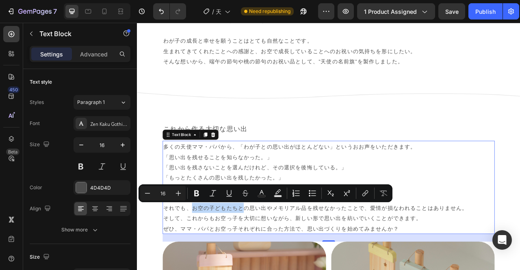
click at [218, 258] on p "それでも、お空の子どもたちとの思い出やメモリアル品を残せなかったことで、愛情が損なわれることはありません。" at bounding box center [380, 258] width 421 height 13
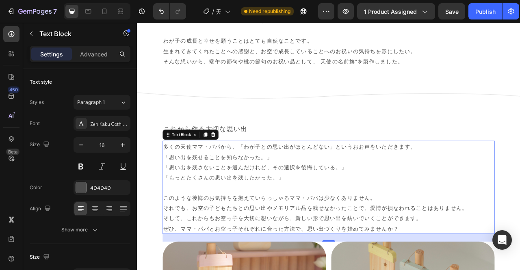
click at [205, 258] on p "それでも、お空の子どもたちとの思い出やメモリアル品を残せなかったことで、愛情が損なわれることはありません。" at bounding box center [380, 258] width 421 height 13
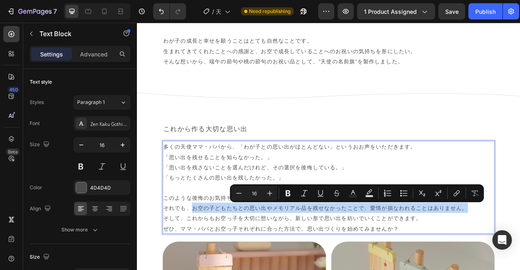
drag, startPoint x: 205, startPoint y: 258, endPoint x: 555, endPoint y: 255, distance: 350.6
click at [520, 255] on p "それでも、お空の子どもたちとの思い出やメモリアル品を残せなかったことで、愛情が損なわれることはありません。" at bounding box center [380, 258] width 421 height 13
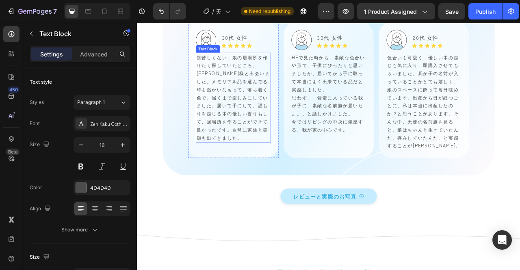
scroll to position [1300, 0]
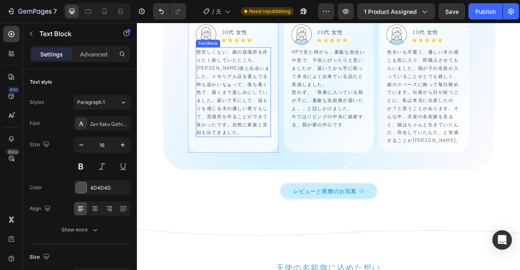
click at [251, 167] on p "堅苦しくない、娘の居場所を作りたく探していたところ、soramusubi様と出会いました。メモリアル品を選んでる時も温かいなぁって、落ち着く色で、届くまで楽し…" at bounding box center [259, 111] width 94 height 113
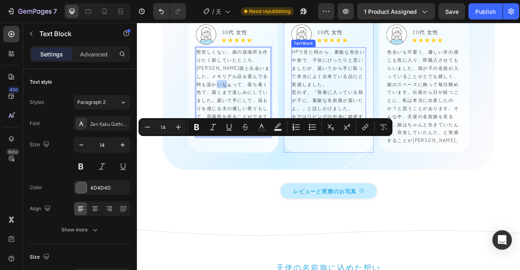
click at [386, 157] on p "HPで見た時から、素敵な色合いや形で、子供にぴったりと思いましたが、届いてから手に取って本当によく出来ている品だと実感しました。 思わず、「骨壷に入っている我…" at bounding box center [381, 106] width 94 height 102
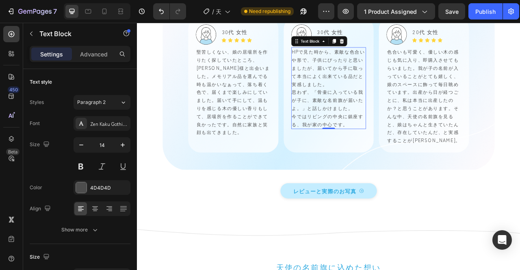
click at [386, 157] on p "HPで見た時から、素敵な色合いや形で、子供にぴったりと思いましたが、届いてから手に取って本当によく出来ている品だと実感しました。 思わず、「骨壷に入っている我…" at bounding box center [381, 106] width 94 height 102
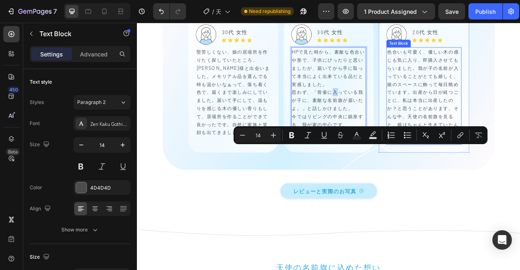
click at [511, 178] on p "色合いも可愛く、優しい木の感じも気に入り、即購入させてもらいました。我が子の名前が入っていることがとても嬉しく、娘のスペースに飾って毎日眺めています。出産から…" at bounding box center [502, 116] width 94 height 123
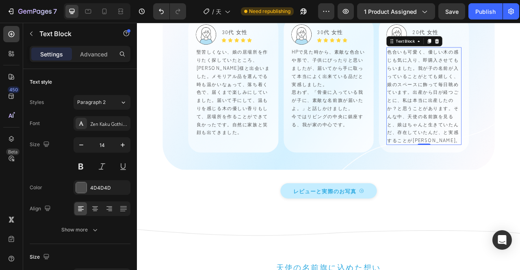
click at [511, 178] on p "色合いも可愛く、優しい木の感じも気に入り、即購入させてもらいました。我が子の名前が入っていることがとても嬉しく、娘のスペースに飾って毎日眺めています。出産から…" at bounding box center [502, 116] width 94 height 123
click at [513, 149] on p "色合いも可愛く、優しい木の感じも気に入り、即購入させてもらいました。我が子の名前が入っていることがとても嬉しく、娘のスペースに飾って毎日眺めています。出産から…" at bounding box center [502, 116] width 94 height 123
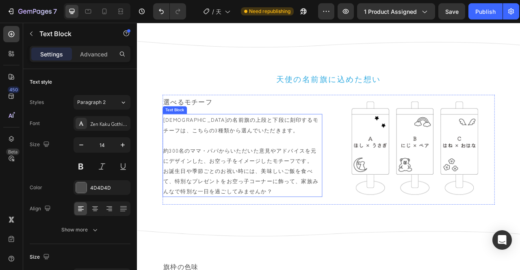
scroll to position [1625, 0]
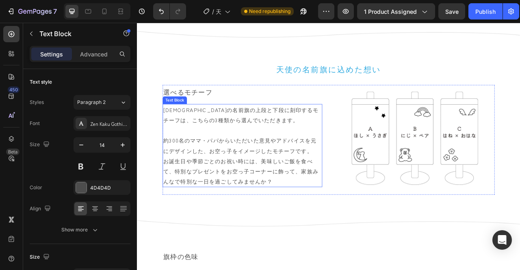
click at [249, 187] on p "約300名のママ・パパからいただいた意見やアドバイスを元にデザインした、お空っ子をイメージしたモチーフです。" at bounding box center [270, 172] width 201 height 39
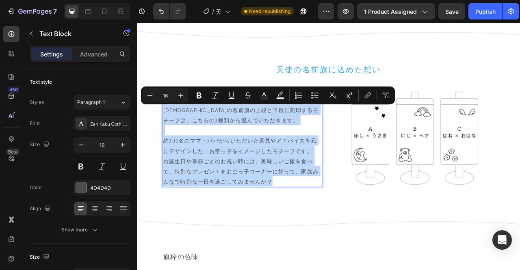
copy div "天使の名前旗の上段と下段に刻印するモチーフは、こちらの3種類から選んでいただきます。 約300名のママ・パパからいただいた意見やアドバイスを元にデザインした、…"
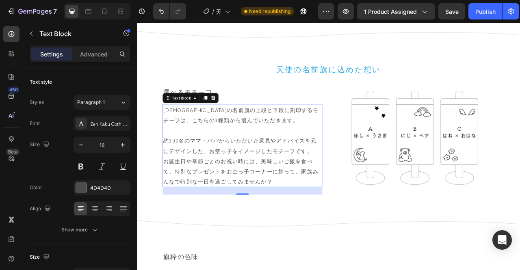
click at [240, 169] on p "約300名のママ・パパからいただいた意見やアドバイスを元にデザインした、お空っ子をイメージしたモチーフです。" at bounding box center [270, 172] width 201 height 39
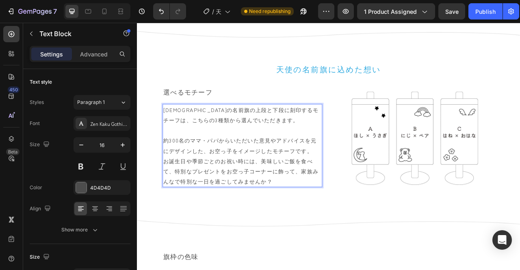
click at [202, 146] on p "天使の名前旗の上段と下段に刻印するモチーフは、こちらの3種類から選んでいただきます。" at bounding box center [270, 140] width 201 height 26
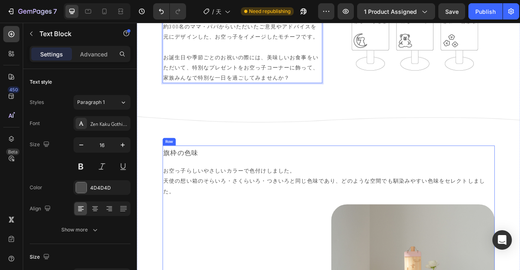
scroll to position [1787, 0]
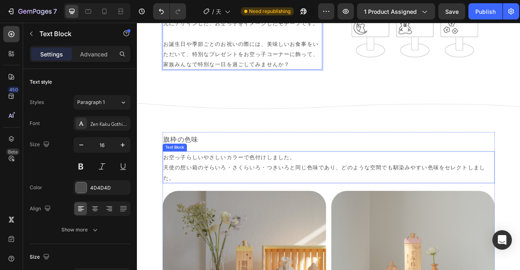
click at [411, 209] on p "お空っ子らしいやさしいカラーで色付けしました。 天使の想い箱のそらいろ・さくらいろ・つきいろと同じ色味であり、どのような空間でも馴染みやすい色味をセレクトしま…" at bounding box center [380, 206] width 421 height 39
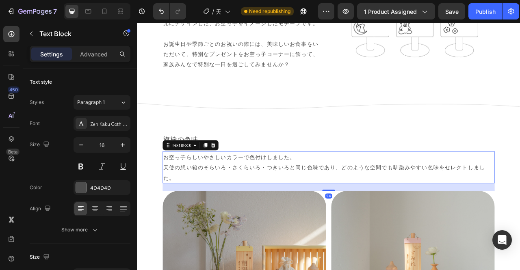
click at [400, 209] on p "お空っ子らしいやさしいカラーで色付けしました。 天使の想い箱のそらいろ・さくらいろ・つきいろと同じ色味であり、どのような空間でも馴染みやすい色味をセレクトしま…" at bounding box center [380, 206] width 421 height 39
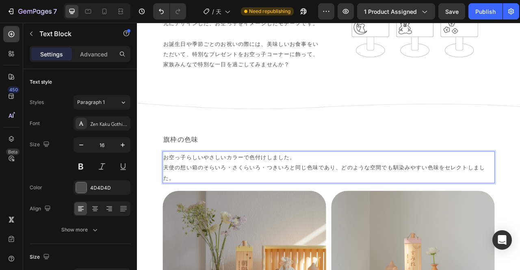
click at [404, 208] on p "お空っ子らしいやさしいカラーで色付けしました。 天使の想い箱のそらいろ・さくらいろ・つきいろと同じ色味であり、どのような空間でも馴染みやすい色味をセレクトしま…" at bounding box center [380, 206] width 421 height 39
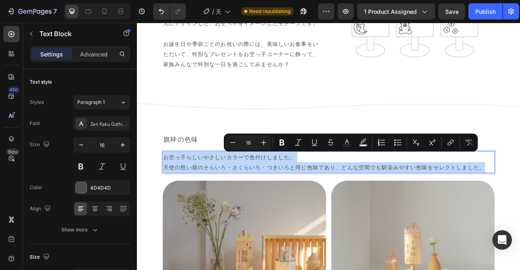
copy p "お空っ子らしいやさしいカラーで色付けしました。 天使の想い箱のそらいろ・さくらいろ・つきいろと同じ色味であり、どんな空間でも馴染みやすい色味をセレクトしました。"
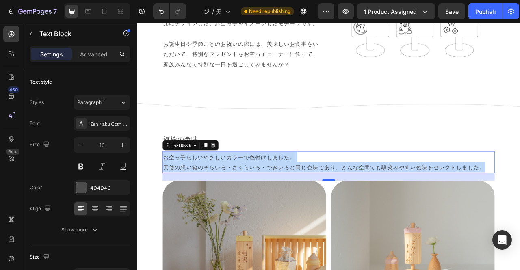
click at [326, 201] on p "お空っ子らしいやさしいカラーで色付けしました。 天使の想い箱のそらいろ・さくらいろ・つきいろと同じ色味であり、どんな空間でも馴染みやすい色味をセレクトしました。" at bounding box center [380, 200] width 421 height 26
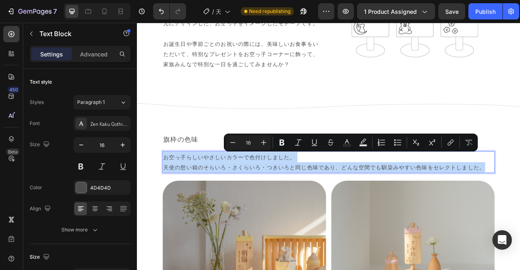
click at [353, 206] on p "お空っ子らしいやさしいカラーで色付けしました。 天使の想い箱のそらいろ・さくらいろ・つきいろと同じ色味であり、どんな空間でも馴染みやすい色味をセレクトしました。" at bounding box center [380, 200] width 421 height 26
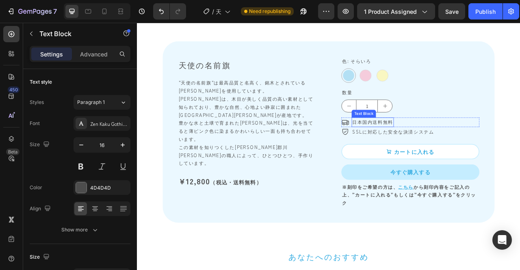
scroll to position [3250, 0]
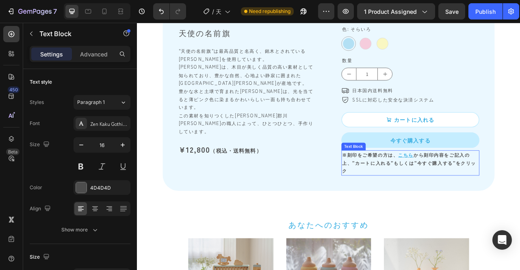
click at [438, 205] on strong "から刻印内容をご記入の上、”カートに入れる”もしくは”今すぐ購入する”を" at bounding box center [479, 196] width 162 height 18
click at [430, 205] on strong "から刻印内容をご記入の上、”カートに入れる”もしくは”今すぐ購入する”を" at bounding box center [479, 196] width 162 height 18
click at [403, 195] on strong "※刻印をご希望の方は、" at bounding box center [433, 191] width 71 height 8
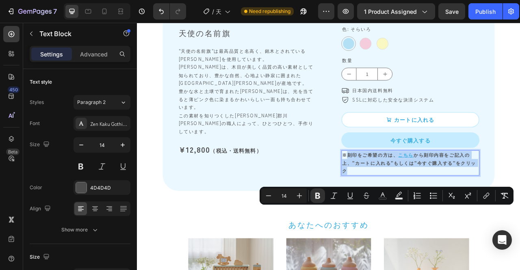
drag, startPoint x: 402, startPoint y: 260, endPoint x: 407, endPoint y: 278, distance: 18.4
click at [407, 217] on p "※刻印をご希望の方は、 こちら から刻印内容をご記入の上、”カートに入れる”もしくは”今すぐ購入する”を クリック" at bounding box center [485, 201] width 174 height 31
copy p "刻印をご希望の方は、 こちら から刻印内容をご記入の上、”カートに入れる”もしくは”今すぐ購入する”を クリック"
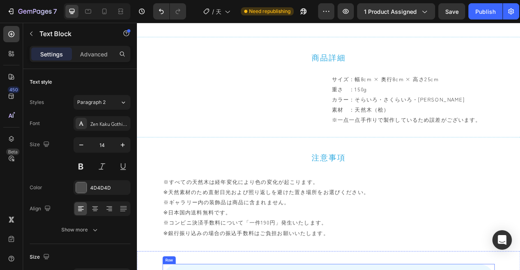
type input "16"
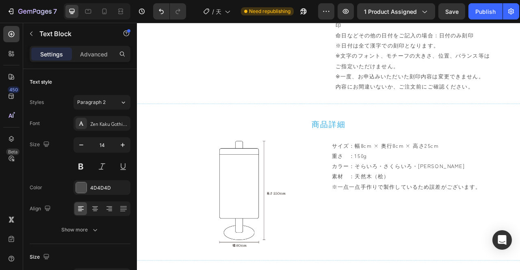
scroll to position [2641, 0]
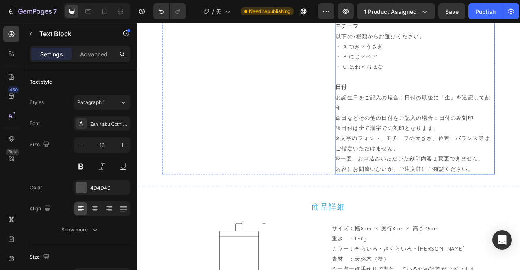
click at [427, 20] on p at bounding box center [490, 13] width 201 height 13
click at [422, 20] on p at bounding box center [490, 13] width 201 height 13
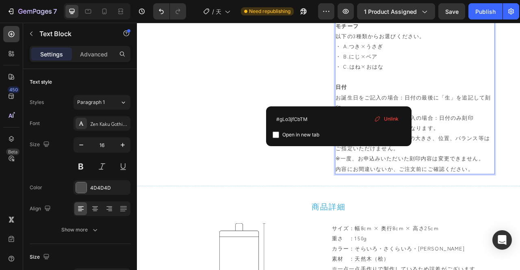
type input "#gPpQr4oe3T"
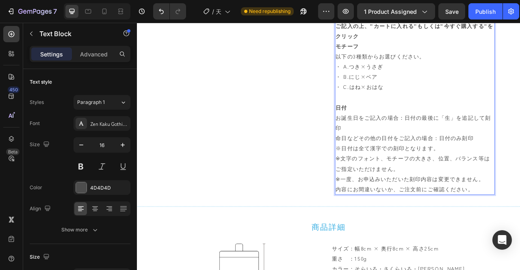
click at [432, 124] on p "Rich Text Editor. Editing area: main" at bounding box center [490, 117] width 201 height 13
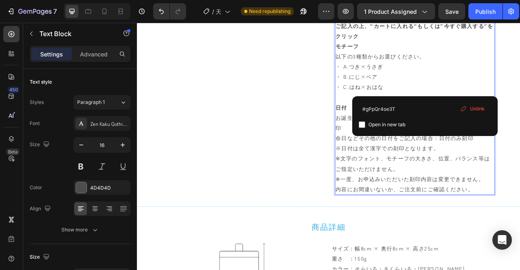
click at [505, 18] on strong "#gPpQr4oe3T" at bounding box center [488, 14] width 51 height 10
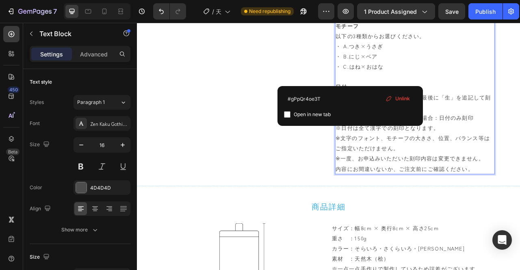
type input "#gLo3jfCbTM"
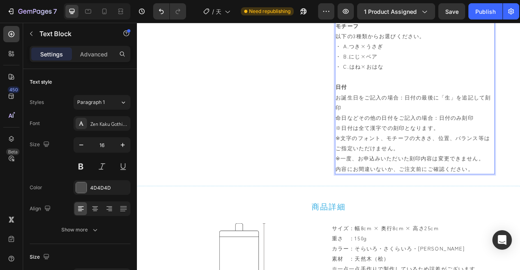
click at [520, 137] on p "日付 お誕生日をご記入の場合：日付の最後に「生」を追記して刻印" at bounding box center [490, 117] width 201 height 39
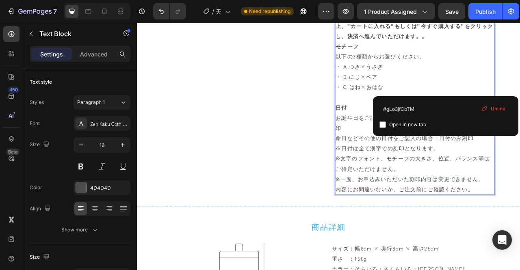
click at [495, 124] on p "Rich Text Editor. Editing area: main" at bounding box center [490, 117] width 201 height 13
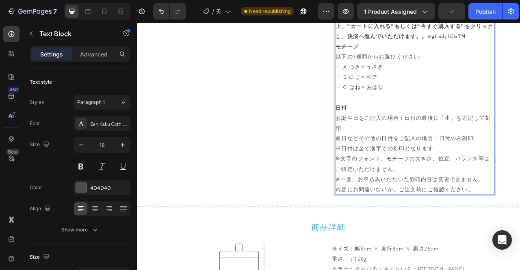
click at [455, 18] on strong "刻印をご希望の方は、" at bounding box center [426, 14] width 73 height 10
click at [456, 18] on strong "刻印をご希望の方は、" at bounding box center [426, 14] width 73 height 10
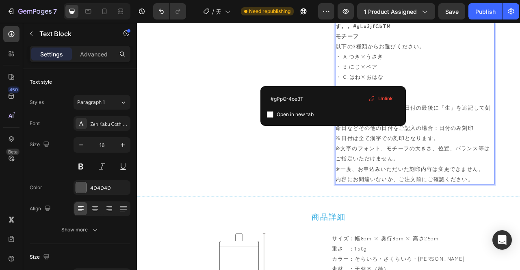
type input "#gLo3jfCbTM"
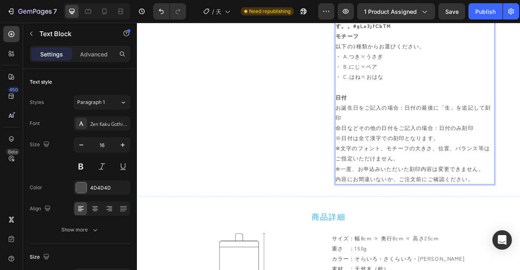
click at [493, 98] on p "以下の3種類からお選びください。 ・ A.つき×うさぎ ・ B.にじ×ベア ・ C.はね×おはな" at bounding box center [490, 72] width 201 height 52
click at [520, 31] on strong "クリックし、決済へ進んでいただけます。" at bounding box center [489, 20] width 199 height 23
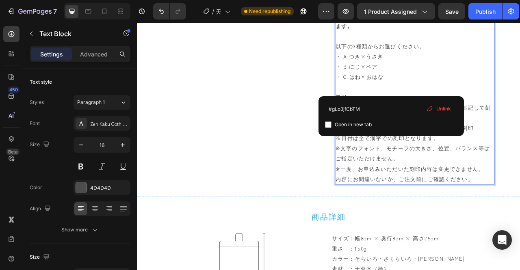
click at [469, 150] on p "日付 お誕生日をご記入の場合：日付の最後に「生」を追記して刻印" at bounding box center [490, 130] width 201 height 39
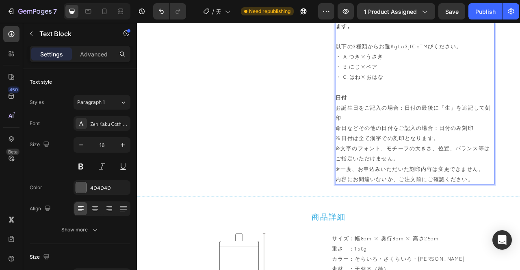
click at [494, 31] on strong "クリックし、決済へと進んでいただけます。" at bounding box center [489, 20] width 199 height 23
drag, startPoint x: 523, startPoint y: 251, endPoint x: 528, endPoint y: 254, distance: 6.0
click at [520, 163] on p "命日などその他の日付をご記入の場合：日付のみ刻印" at bounding box center [490, 156] width 201 height 13
click at [520, 98] on p "以下の3種類からモチーフをご選択ください。 #gLo3jfCbTM ・ A.つき×うさぎ ・ B.にじ×ベア ・ C.はね×おはな" at bounding box center [490, 72] width 201 height 52
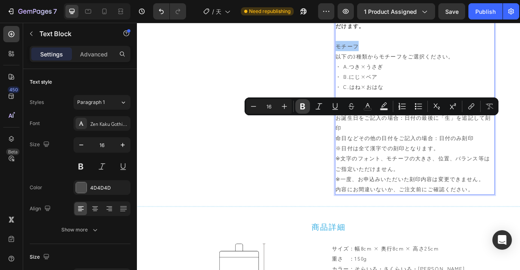
click at [305, 107] on icon "Editor contextual toolbar" at bounding box center [302, 107] width 5 height 6
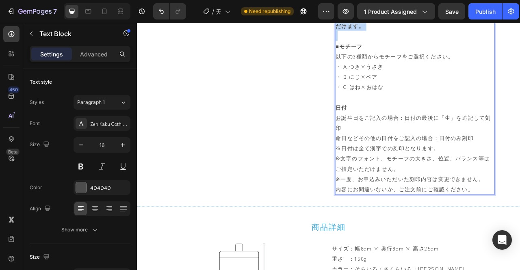
click at [403, 18] on strong "から刻印内容をご記入の上、”カートに入れる”もしくは”今すぐ購入する”を" at bounding box center [489, 7] width 199 height 23
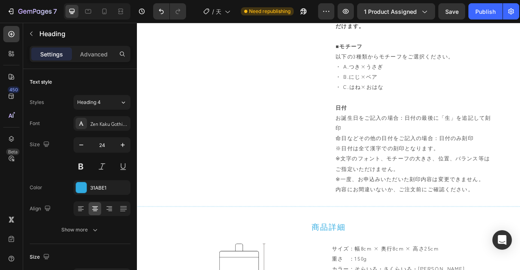
click at [455, 18] on strong "から刻印内容をご記入の上、”カートに入れる”もしくは”今すぐ購入する”を" at bounding box center [489, 7] width 199 height 23
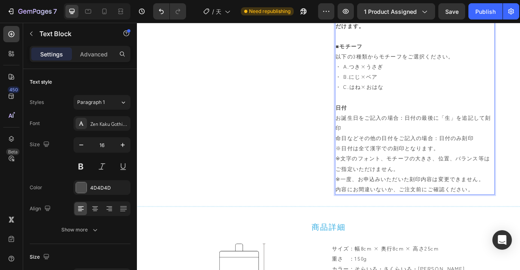
click at [442, 18] on strong "から刻印内容をご記入の上、”カートに入れる”もしくは”今すぐ購入する”を" at bounding box center [489, 7] width 199 height 23
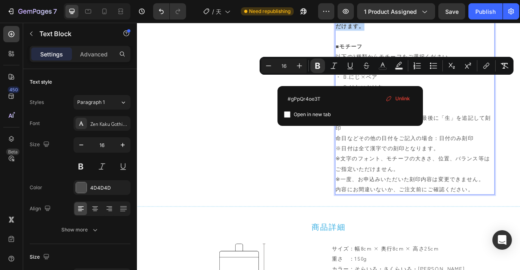
drag, startPoint x: 410, startPoint y: 95, endPoint x: 422, endPoint y: 121, distance: 28.7
click at [422, 33] on p "こちら から刻印内容をご記入の上、”カートに入れる”もしくは”今すぐ購入する”を クリックすると、決済へと進んでいただけます。" at bounding box center [490, 13] width 201 height 39
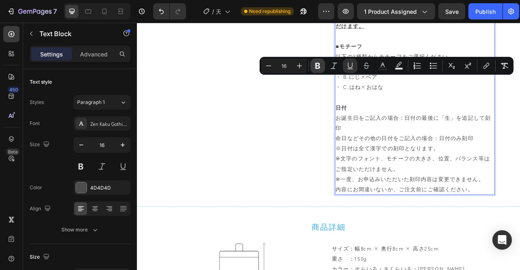
click at [321, 68] on icon "Editor contextual toolbar" at bounding box center [318, 66] width 8 height 8
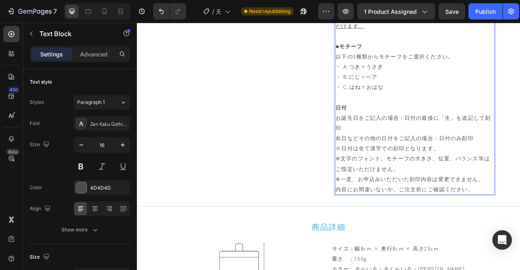
click at [444, 111] on p "以下の3種類からモチーフをご選択ください。 ・ A.つき×うさぎ ・ B.にじ×ベア ・ C.はね×おはな" at bounding box center [490, 85] width 201 height 52
drag, startPoint x: 411, startPoint y: 95, endPoint x: 381, endPoint y: 95, distance: 29.2
click at [381, 95] on div "Image こちら から刻印内容をご記入の上、”カートに入れる”もしくは”今すぐ購入する”をクリックすると、決済へと進んでいただけます。 ■モチーフ 以下の3…" at bounding box center [380, 117] width 422 height 249
click at [438, 33] on p "こちら から刻印内容をご記入の上、”カートに入れる”もしくは”今すぐ購入する”をクリックすると、決済へと進んでいただけます。" at bounding box center [490, 13] width 201 height 39
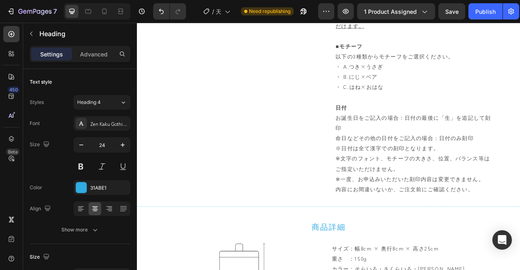
click at [435, 31] on u "から刻印内容をご記入の上、”カートに入れる”もしくは”今すぐ購入する”をクリックすると、決済へと進んでいただけます。" at bounding box center [488, 14] width 197 height 36
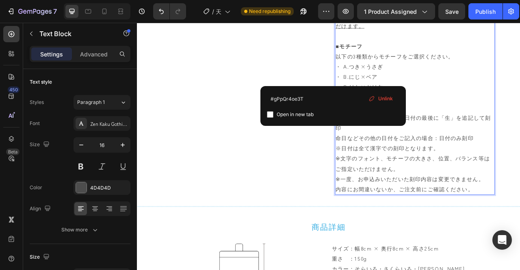
click at [412, 31] on u "から刻印内容をご記入の上、”カートに入れる”もしくは”今すぐ購入する”をクリックすると、決済へと進んでいただけます。" at bounding box center [488, 14] width 197 height 36
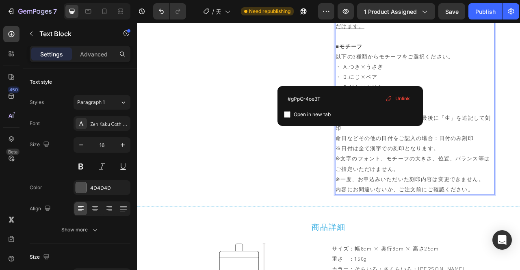
drag, startPoint x: 405, startPoint y: 96, endPoint x: 388, endPoint y: 96, distance: 17.1
click at [390, 5] on u "こちら" at bounding box center [401, 1] width 22 height 10
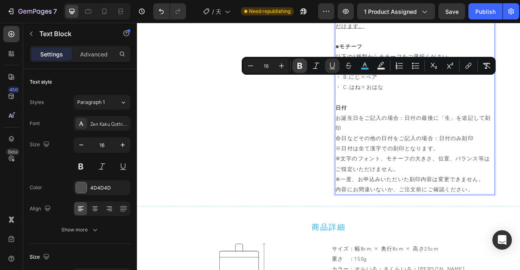
click at [296, 62] on icon "Editor contextual toolbar" at bounding box center [300, 66] width 8 height 8
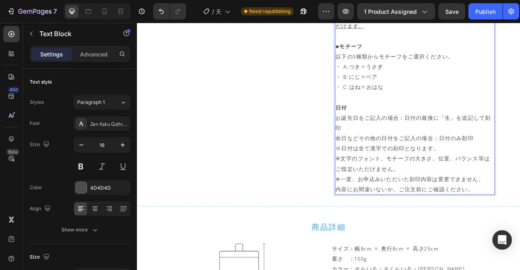
click at [433, 46] on p "Rich Text Editor. Editing area: main" at bounding box center [490, 39] width 201 height 13
drag, startPoint x: 427, startPoint y: 126, endPoint x: 410, endPoint y: 98, distance: 32.6
click at [410, 33] on p "こちら から刻印内容をご記入の上、”カートに入れる”もしくは”今すぐ購入する”をクリックすると、決済へと進んでいただけます。" at bounding box center [490, 13] width 201 height 39
drag, startPoint x: 431, startPoint y: 141, endPoint x: 429, endPoint y: 126, distance: 15.3
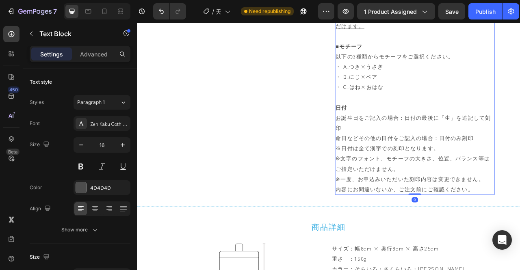
click at [431, 140] on div "こちら から刻印内容をご記入の上、”カートに入れる”もしくは”今すぐ購入する”をクリックすると、決済へと進んでいただけます。 ■モチーフ 以下の3種類からモチ…" at bounding box center [490, 117] width 203 height 249
drag, startPoint x: 425, startPoint y: 121, endPoint x: 409, endPoint y: 98, distance: 27.6
click at [409, 33] on p "こちら から刻印内容をご記入の上、”カートに入れる”もしくは”今すぐ購入する”をクリックすると、決済へと進んでいただけます。" at bounding box center [490, 13] width 201 height 39
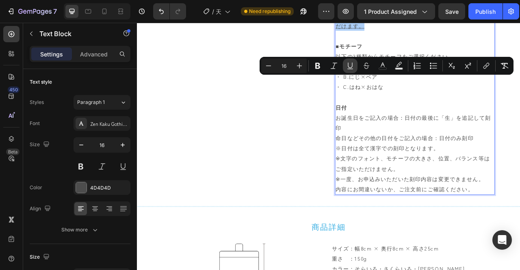
click at [350, 66] on icon "Editor contextual toolbar" at bounding box center [350, 66] width 8 height 8
click at [452, 33] on p "こちら から刻印内容をご記入の上、”カートに入れる”もしくは”今すぐ購入する”をクリックすると、決済へと進んでいただけます。" at bounding box center [490, 13] width 201 height 39
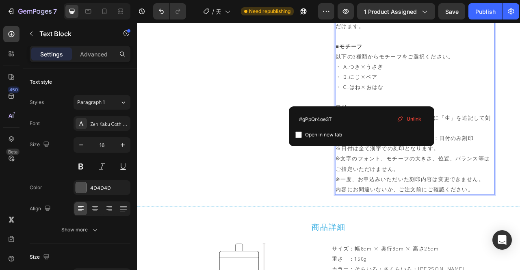
click at [455, 163] on p "日付 お誕生日をご記入の場合：日付の最後に「生」を追記して刻印" at bounding box center [490, 143] width 201 height 39
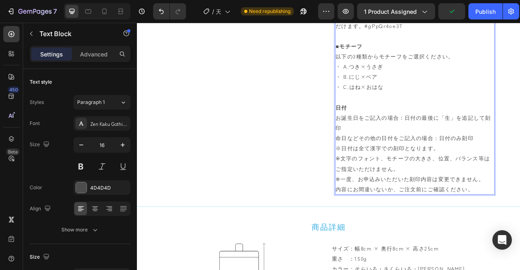
click at [488, 33] on p "こちら から刻印内容をご記入の上、”カートに入れる”もしくは”今すぐ購入する”をクリックすると、決済へと進んでいただけます。#gPpQr4oe3T" at bounding box center [490, 13] width 201 height 39
click at [477, 163] on p "日付 お誕生日をご記入の場合：日付の最後に「生」を追記して刻印" at bounding box center [490, 143] width 201 height 39
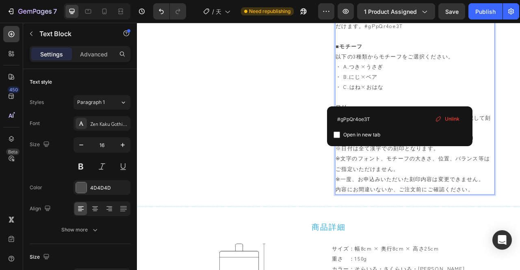
click at [481, 33] on p "こちら から刻印内容をご記入の上、”カートに入れる”もしくは”今すぐ購入する”をクリックすると、決済へと進んでいただけます。#gPpQr4oe3T" at bounding box center [490, 13] width 201 height 39
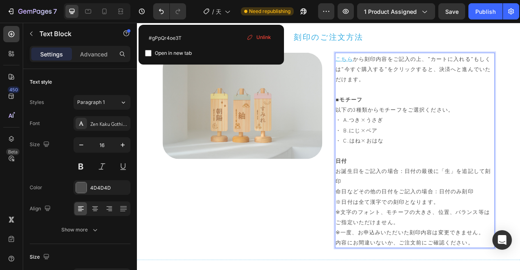
scroll to position [2681, 0]
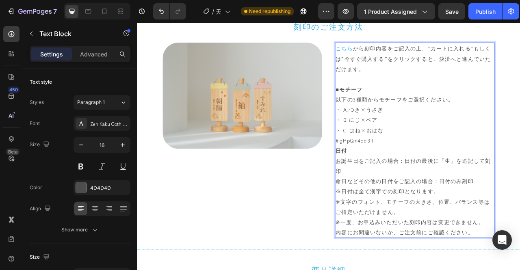
click at [465, 204] on p "日付 お誕生日をご記入の場合：日付の最後に「生」を追記して刻印" at bounding box center [490, 198] width 201 height 39
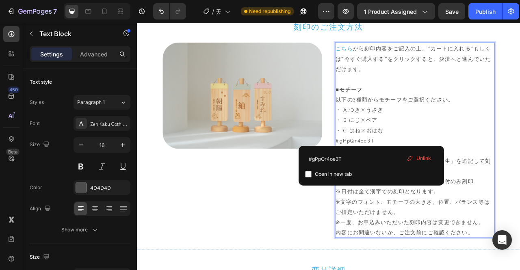
click at [453, 176] on p "#gPpQr4oe3T" at bounding box center [490, 172] width 201 height 13
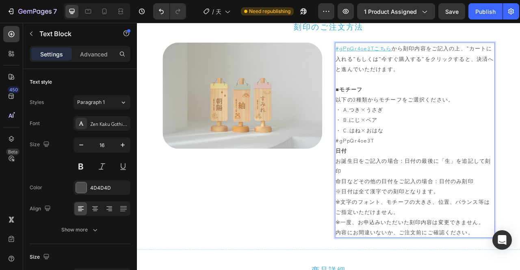
click at [461, 160] on p "以下の3種類からモチーフをご選択ください。 ・ A.つき×うさぎ ・ B.にじ×ベア ・ C.はね×おはな" at bounding box center [490, 140] width 201 height 52
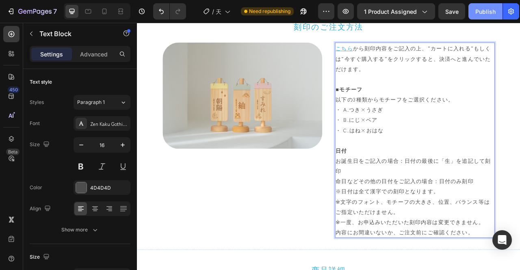
click at [480, 9] on div "Publish" at bounding box center [485, 11] width 20 height 9
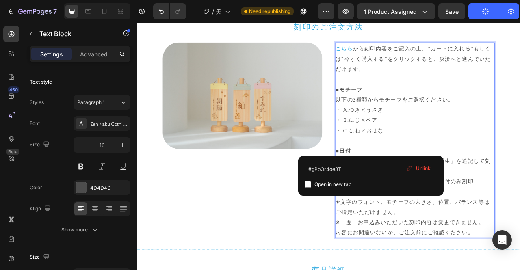
click at [464, 164] on p "以下の3種類からモチーフをご選択ください。 ・ A.つき×うさぎ ・ B.にじ×ベア ・ C.はね×おはな" at bounding box center [490, 140] width 201 height 52
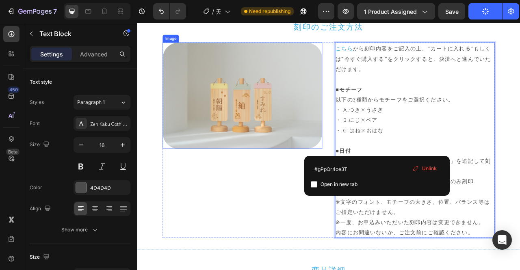
click at [216, 68] on img at bounding box center [270, 115] width 203 height 135
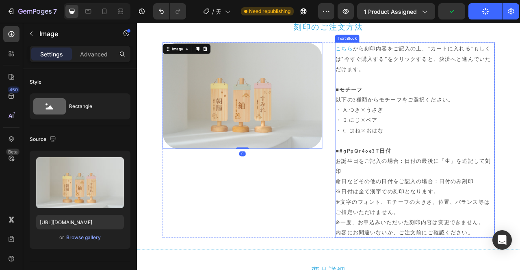
click at [396, 183] on strong "#gPpQr4oe3T" at bounding box center [419, 185] width 51 height 10
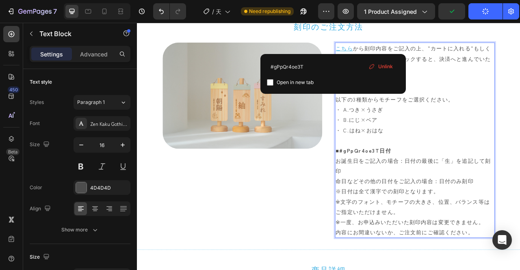
click at [397, 176] on p "Rich Text Editor. Editing area: main" at bounding box center [490, 172] width 201 height 13
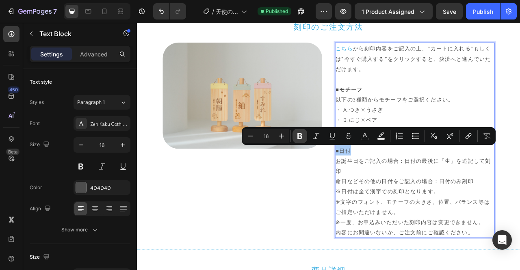
click at [300, 136] on icon "Editor contextual toolbar" at bounding box center [299, 136] width 5 height 6
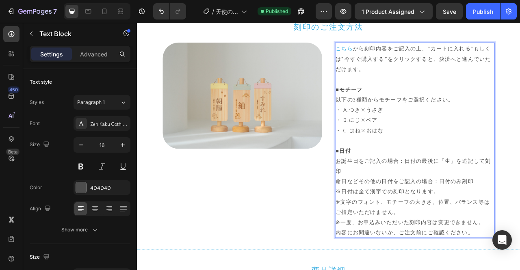
click at [447, 201] on p "お誕生日をご記入の場合：日付の最後に「生」を追記して刻印" at bounding box center [490, 205] width 201 height 26
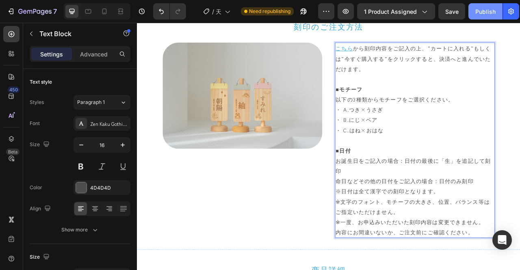
click at [476, 5] on button "Publish" at bounding box center [485, 11] width 34 height 16
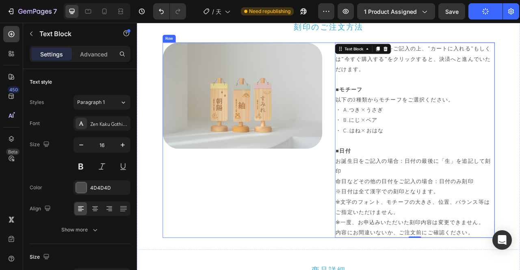
click at [266, 264] on div "Image" at bounding box center [270, 172] width 203 height 249
click at [399, 58] on div "こちら から刻印内容をご記入の上、”カートに入れる”もしくは”今すぐ購入する”をクリックすると、決済へと進んでいただけます。 ■モチーフ 以下の3種類からモチ…" at bounding box center [490, 172] width 203 height 249
click at [404, 59] on u "こちら" at bounding box center [401, 55] width 22 height 10
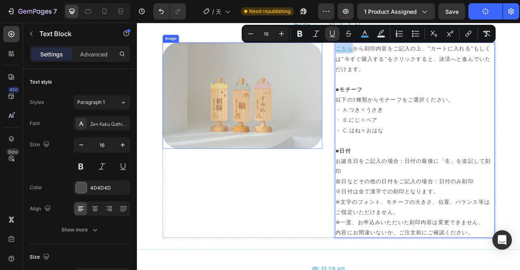
click at [292, 156] on img at bounding box center [270, 115] width 203 height 135
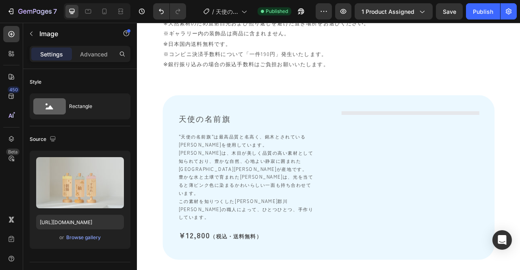
scroll to position [3250, 0]
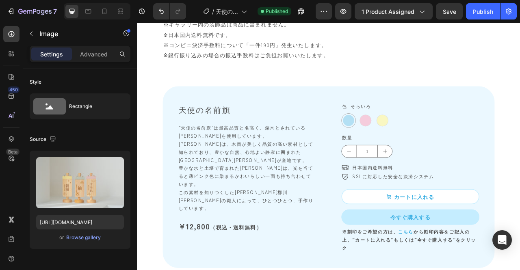
drag, startPoint x: 409, startPoint y: 39, endPoint x: 309, endPoint y: 24, distance: 101.6
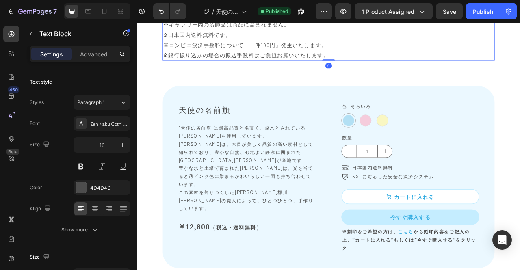
click at [468, 68] on p "※すべての天然木は経年変化により色の変化が起こります。 ※天然素材のため直射日光および照り返しを避けた置き場所をお選びください。 ※ギャラリー内の装飾品は商品…" at bounding box center [380, 31] width 421 height 78
click at [24, 9] on icon "button" at bounding box center [34, 12] width 33 height 7
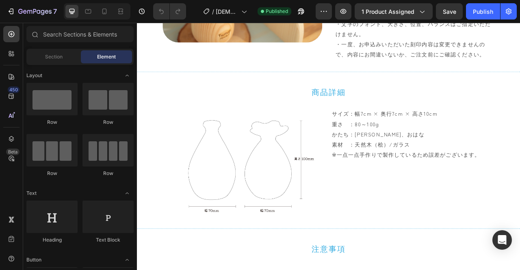
scroll to position [2478, 0]
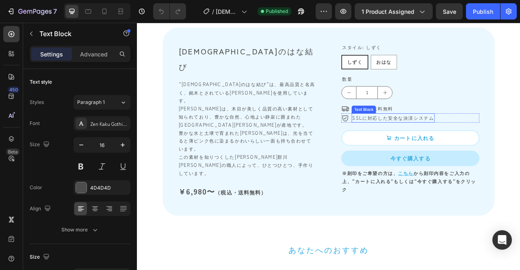
scroll to position [3169, 0]
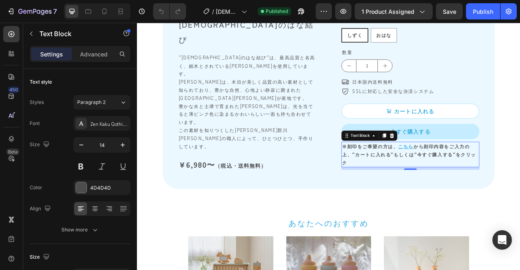
click at [463, 186] on strong "から刻印内容をご入力の上、”カートに入れる”もしくは”今すぐ購入する”をクリック" at bounding box center [483, 190] width 171 height 28
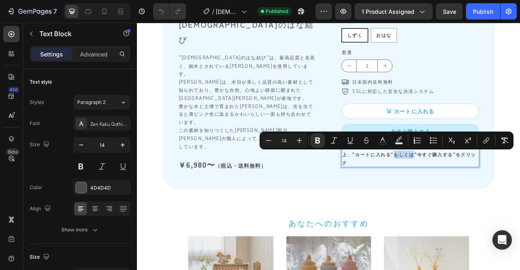
click at [393, 149] on div "Minus 14 Plus Bold Italic Underline Strikethrough Text Color Text Background Co…" at bounding box center [387, 141] width 254 height 18
click at [458, 190] on strong "から刻印内容をご入力の上、”カートに入れる”もしくは”今すぐ購入する”をクリック" at bounding box center [483, 190] width 171 height 28
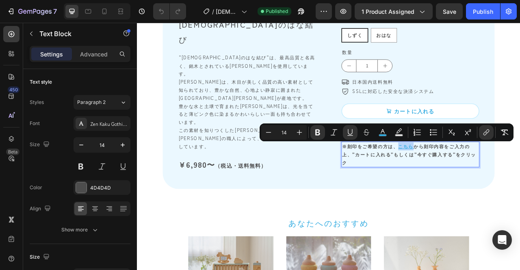
drag, startPoint x: 464, startPoint y: 181, endPoint x: 486, endPoint y: 181, distance: 21.9
click at [486, 181] on p "※刻印をご希望の方は、 こちら から刻印内容をご入力の上、”カートに入れる”もしくは”今すぐ購入する”をクリック" at bounding box center [485, 190] width 174 height 31
copy u "こちら"
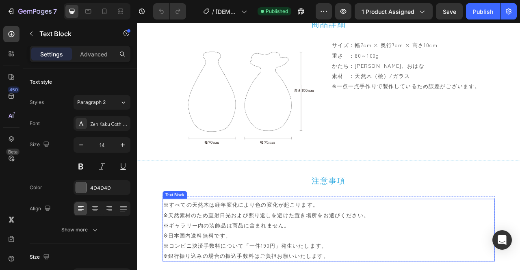
type input "16"
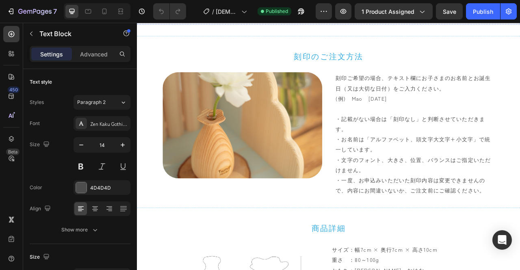
scroll to position [2519, 0]
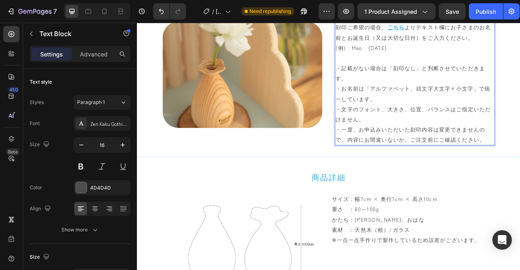
scroll to position [2722, 0]
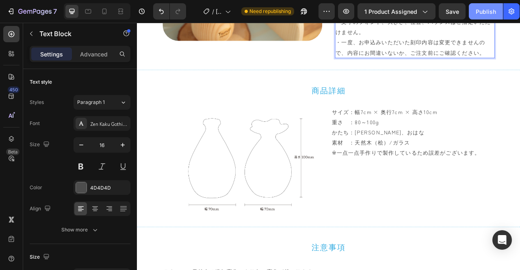
click at [488, 13] on div "Publish" at bounding box center [486, 11] width 20 height 9
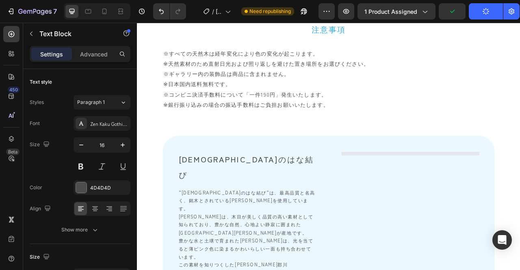
scroll to position [3006, 0]
